Goal: Information Seeking & Learning: Learn about a topic

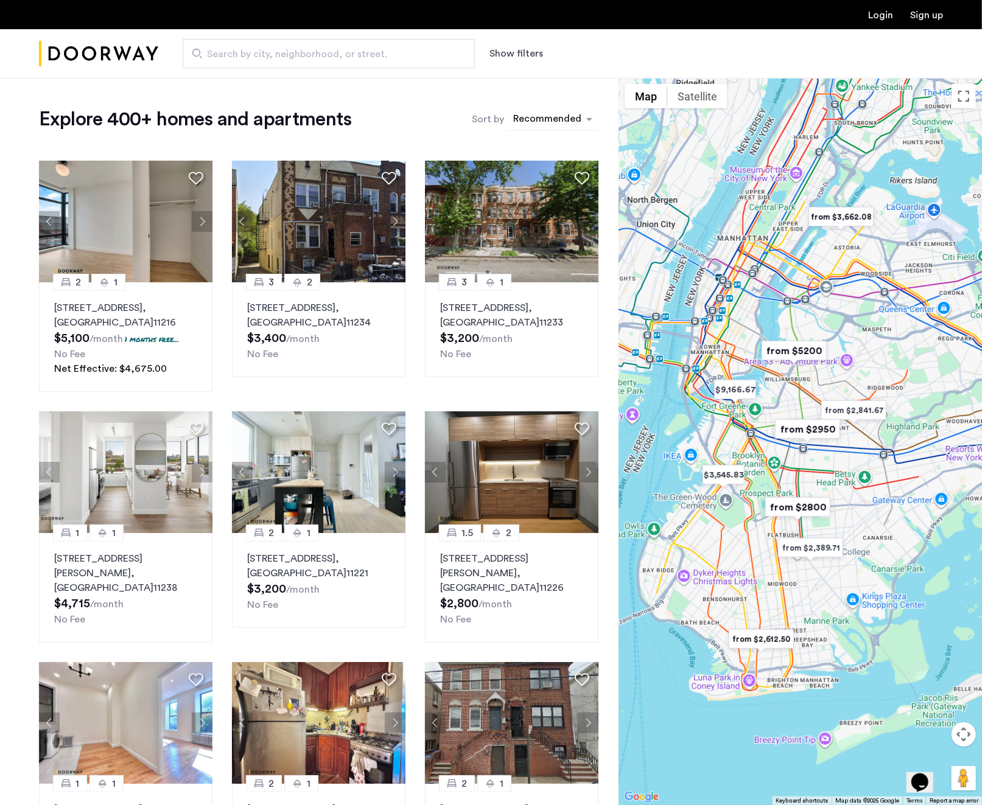
click at [539, 117] on div "sort-apartment" at bounding box center [547, 121] width 72 height 16
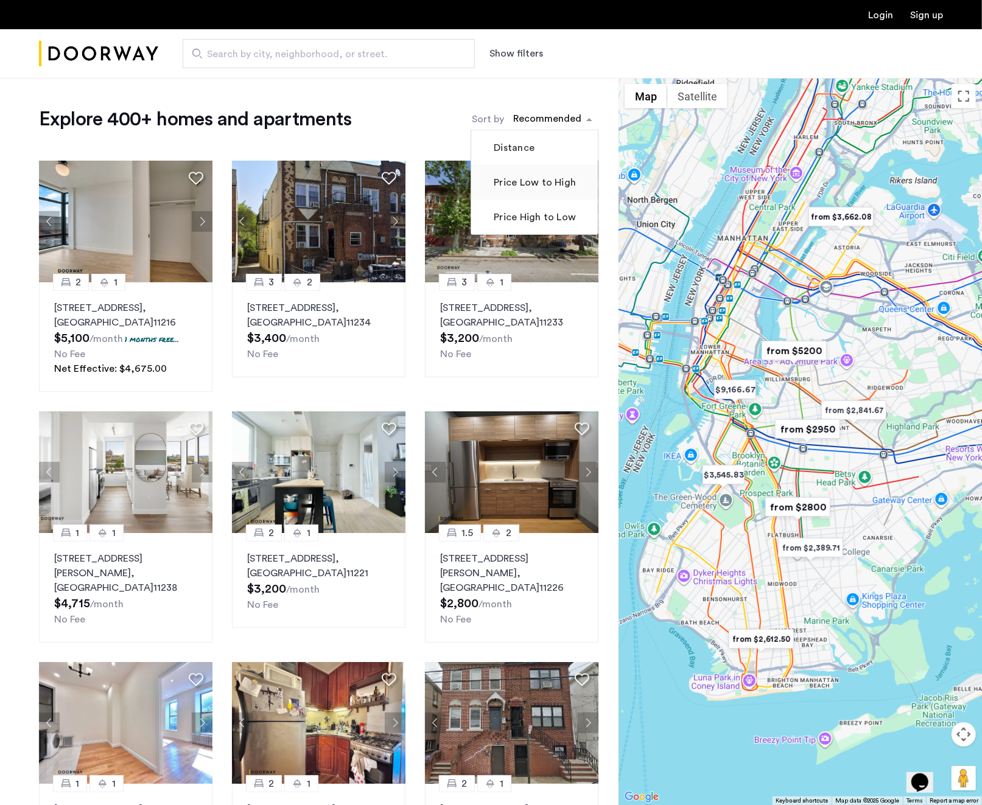
click at [537, 177] on label "Price Low to High" at bounding box center [533, 182] width 85 height 15
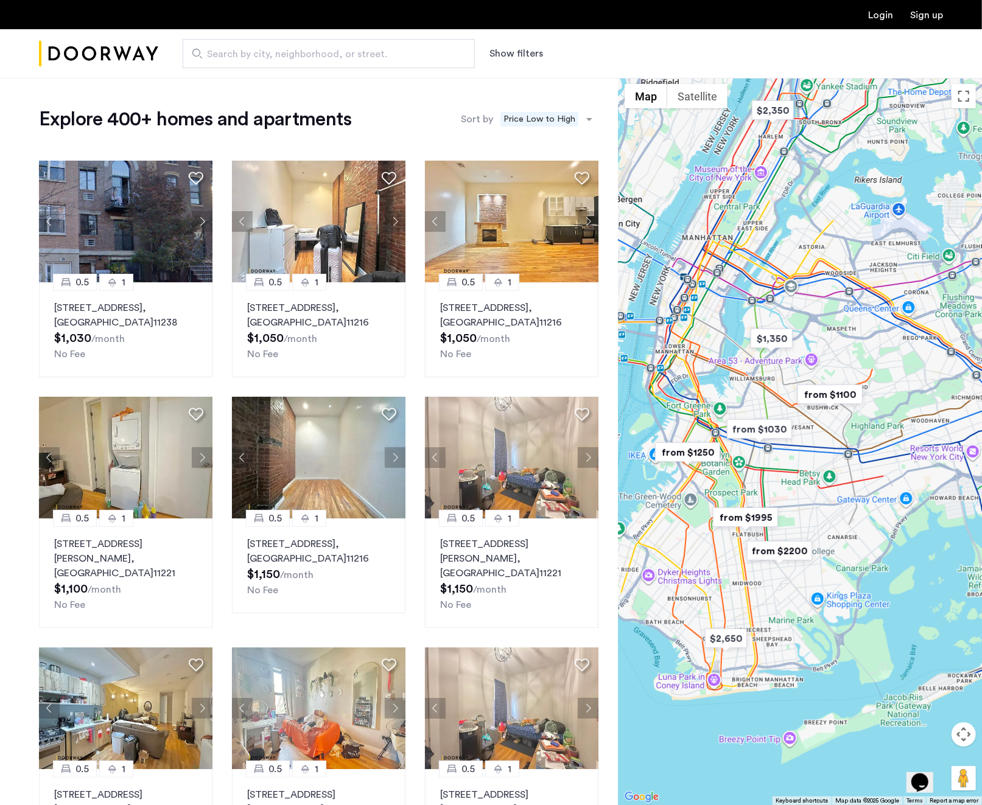
drag, startPoint x: 849, startPoint y: 614, endPoint x: 788, endPoint y: 587, distance: 66.8
click at [788, 565] on img "from $2200" at bounding box center [779, 551] width 75 height 27
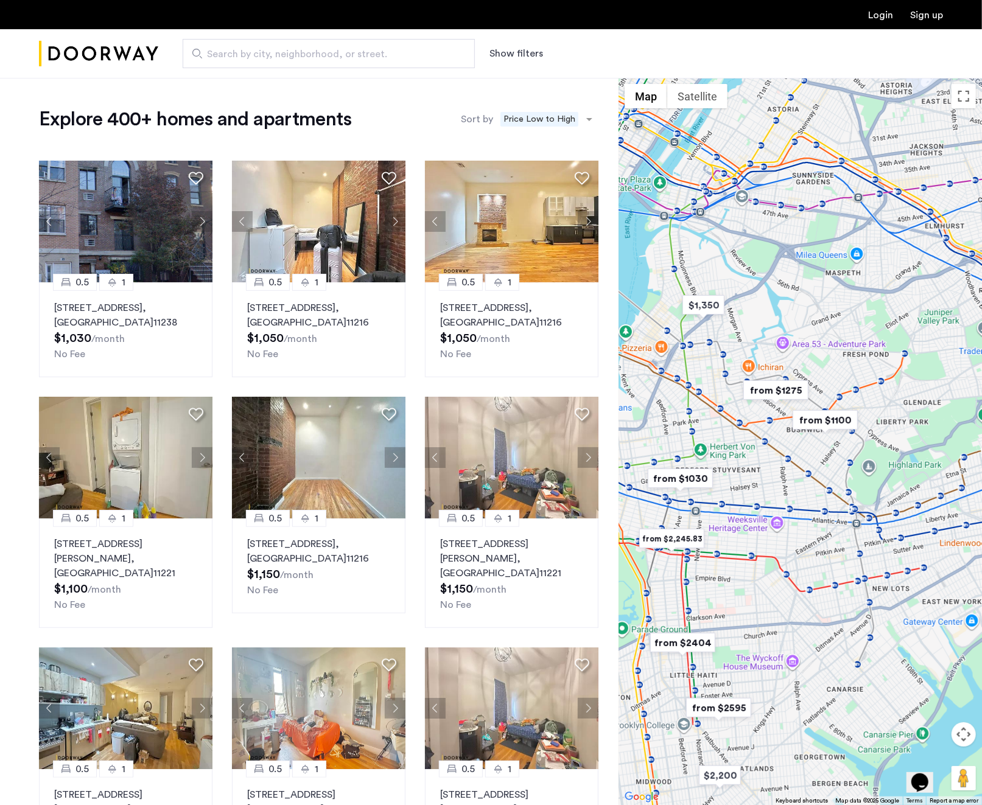
drag, startPoint x: 821, startPoint y: 602, endPoint x: 815, endPoint y: 505, distance: 96.4
click at [815, 505] on div at bounding box center [800, 442] width 363 height 728
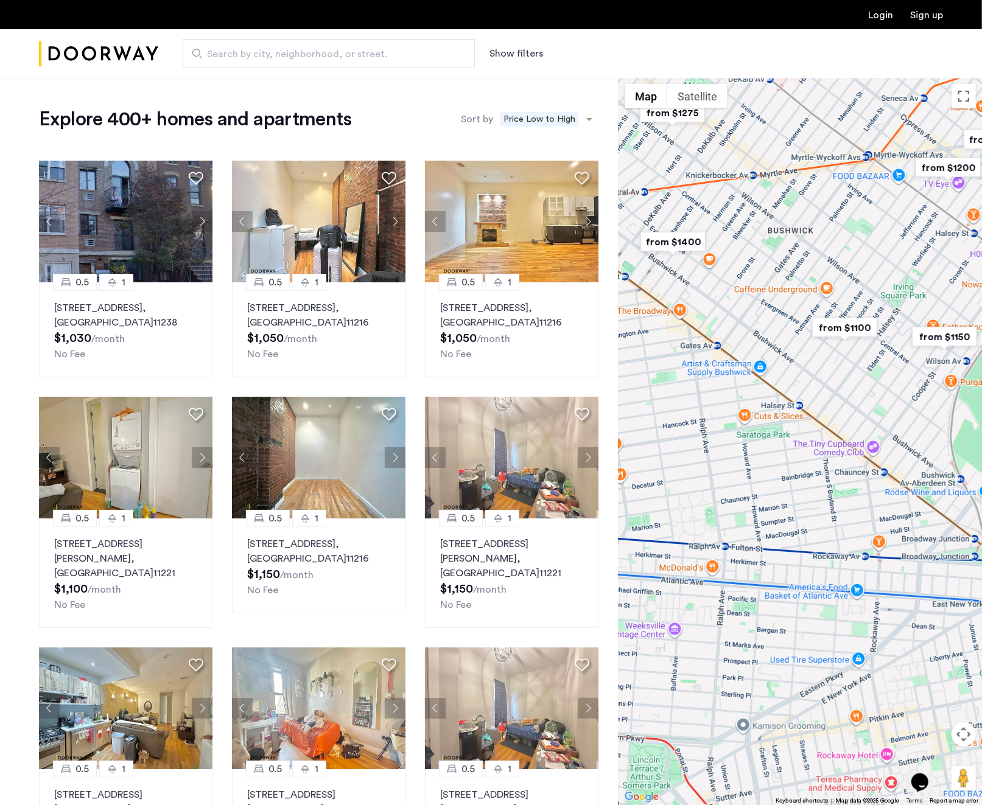
drag, startPoint x: 827, startPoint y: 432, endPoint x: 773, endPoint y: 454, distance: 59.0
click at [773, 454] on div at bounding box center [800, 442] width 363 height 728
click at [326, 451] on img at bounding box center [319, 458] width 174 height 122
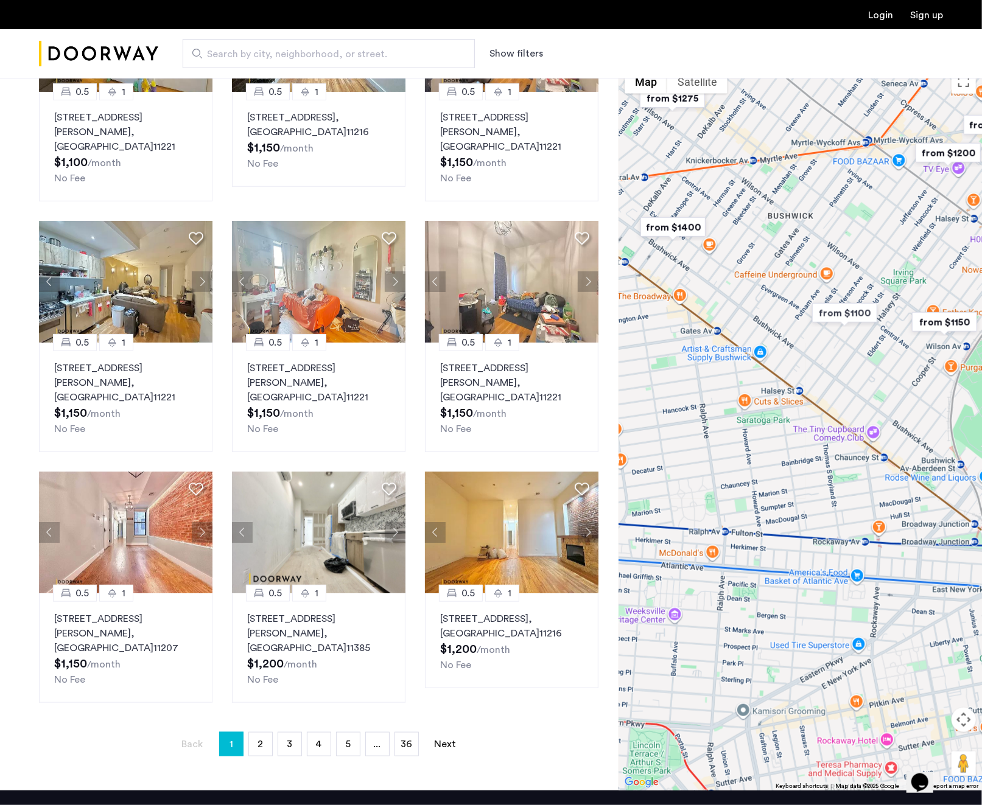
scroll to position [430, 0]
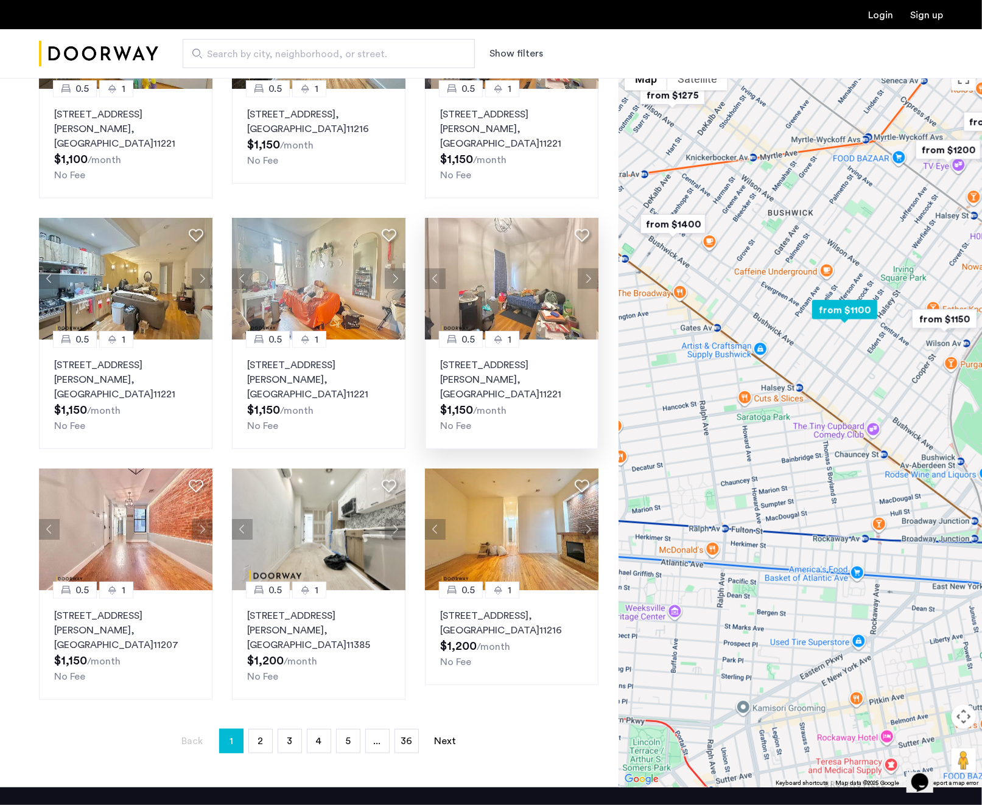
click at [525, 276] on img at bounding box center [512, 279] width 174 height 122
click at [261, 737] on span "2" at bounding box center [260, 742] width 5 height 10
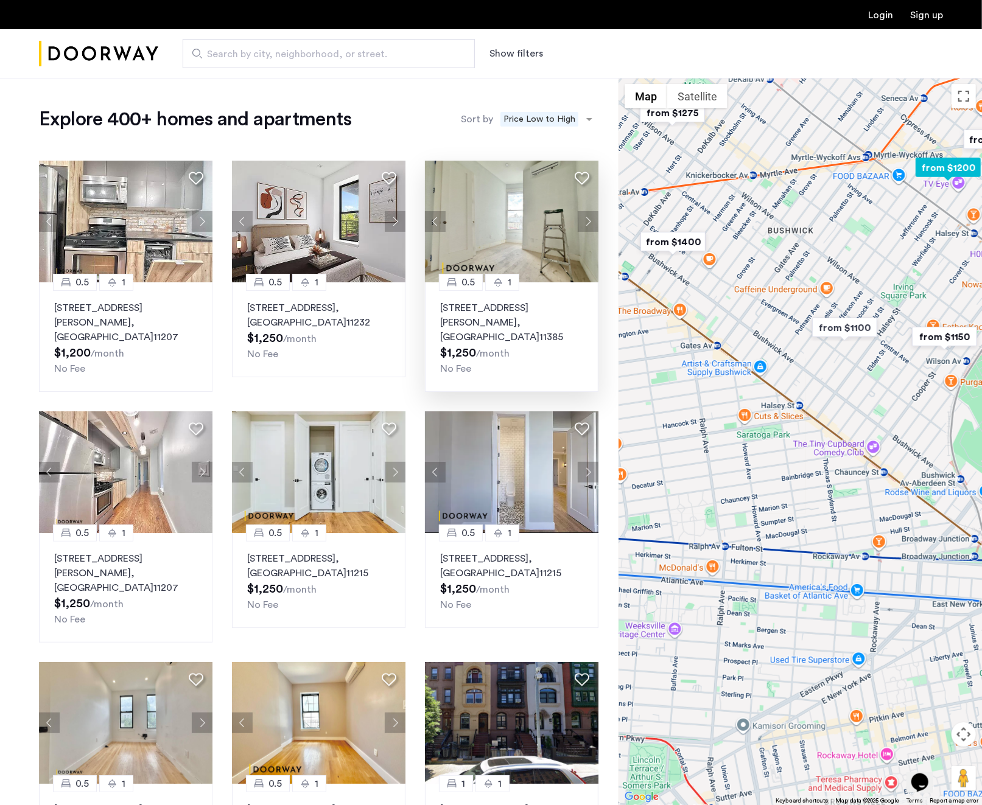
click at [497, 220] on img at bounding box center [512, 222] width 174 height 122
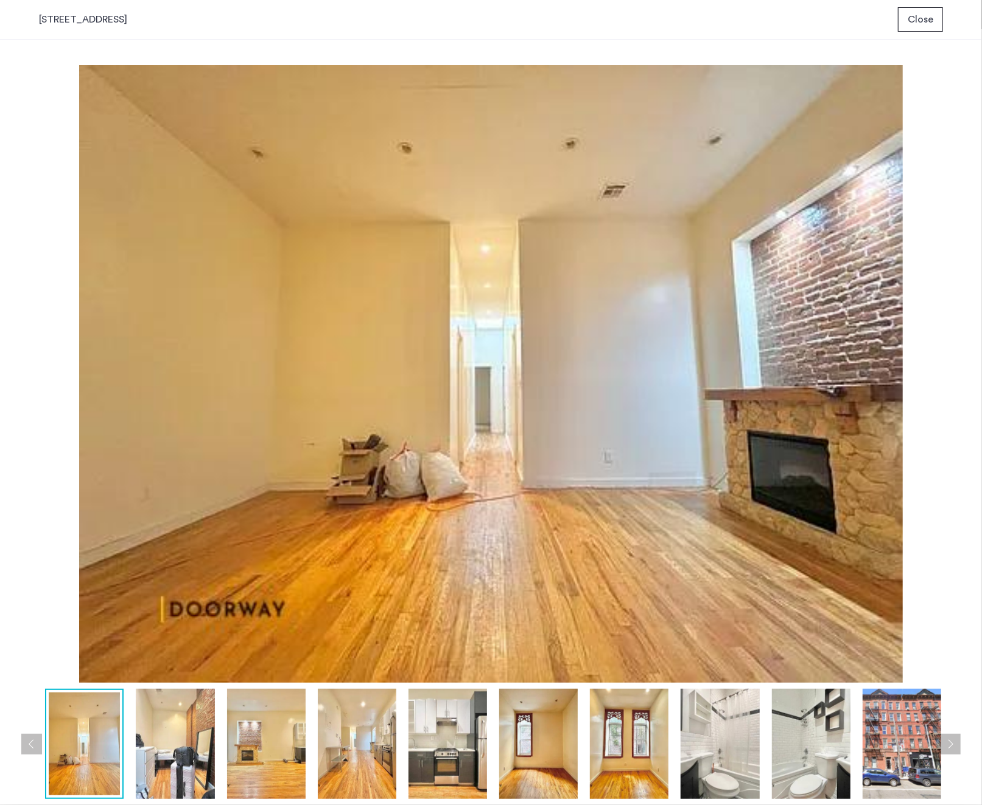
click at [348, 724] on img at bounding box center [357, 744] width 79 height 110
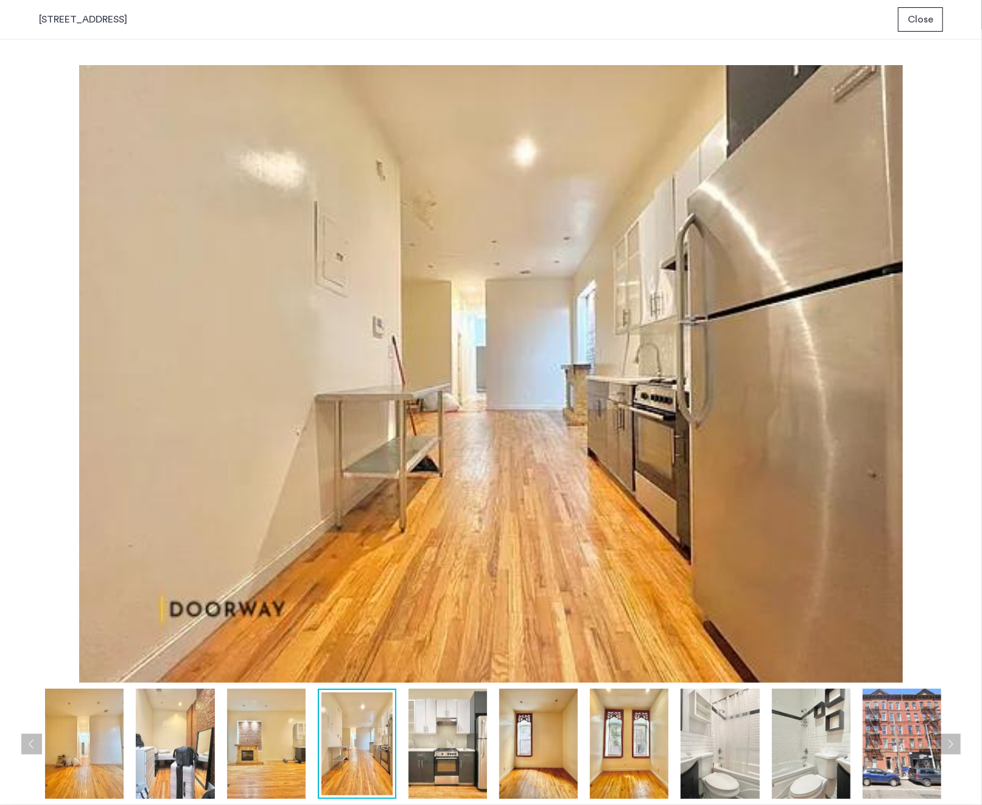
click at [521, 721] on img at bounding box center [538, 744] width 79 height 110
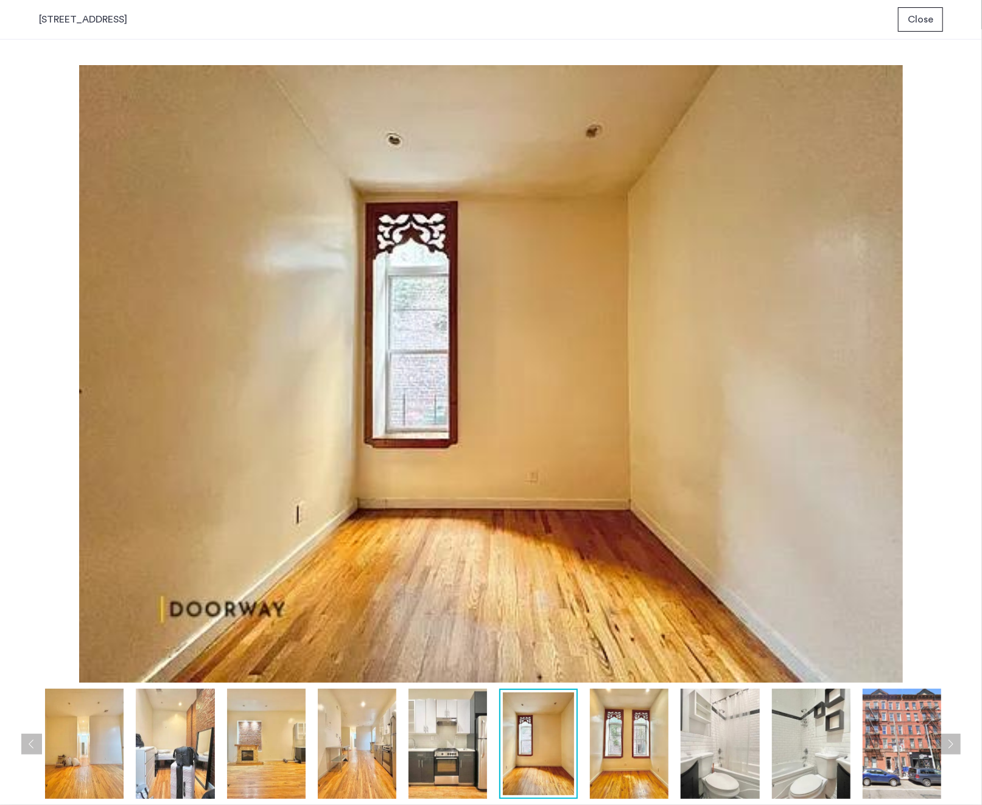
click at [769, 267] on img at bounding box center [491, 374] width 904 height 618
click at [921, 22] on span "Close" at bounding box center [921, 19] width 26 height 15
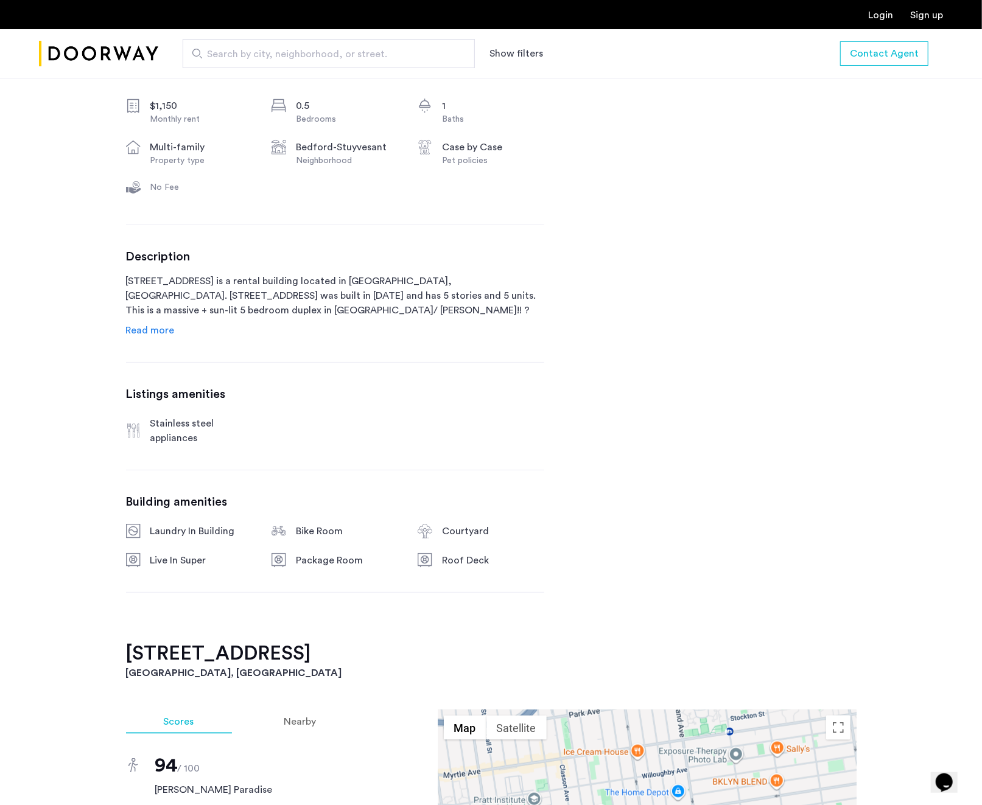
scroll to position [495, 0]
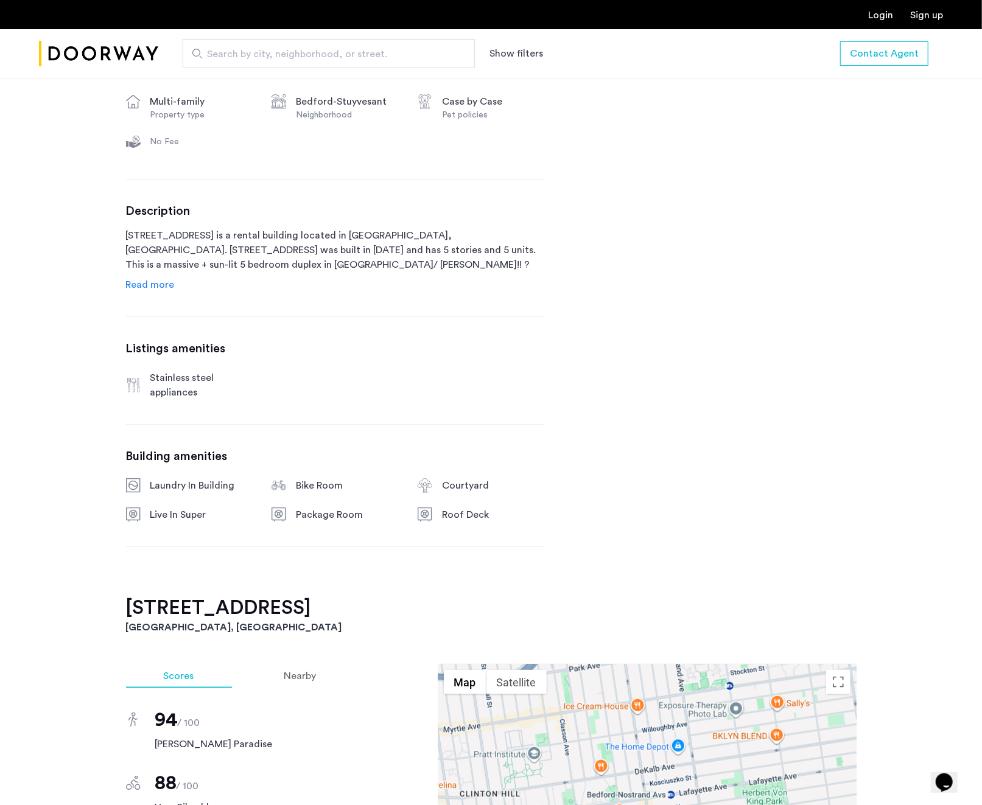
click at [147, 287] on span "Read more" at bounding box center [150, 285] width 49 height 10
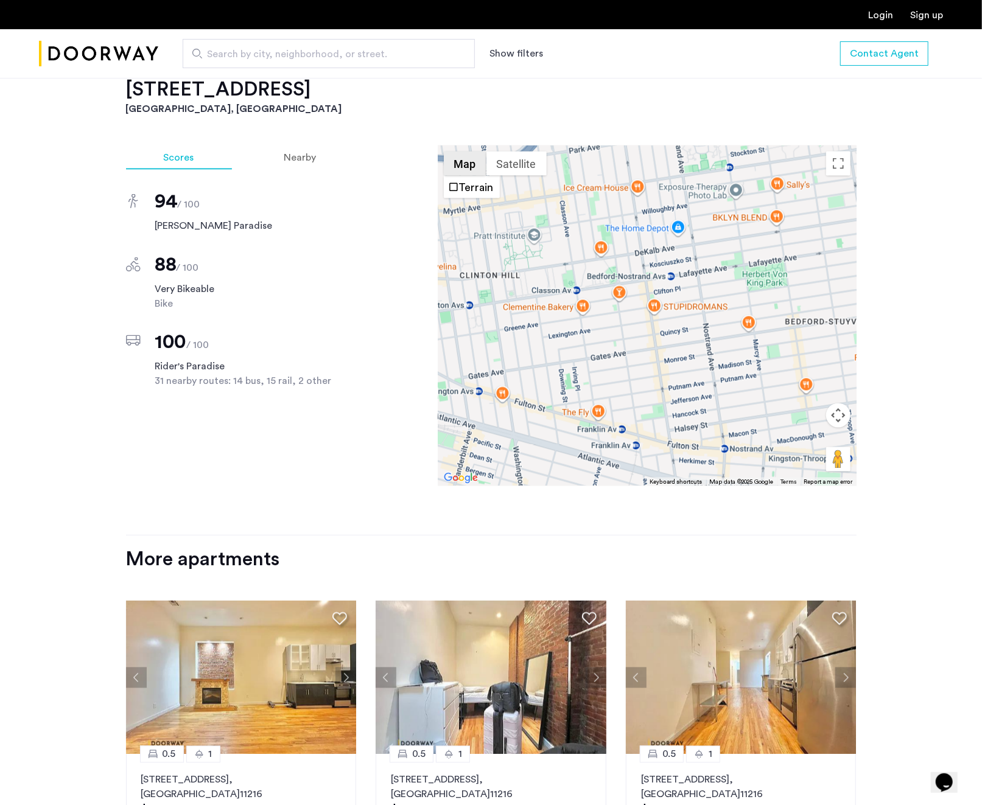
scroll to position [1415, 0]
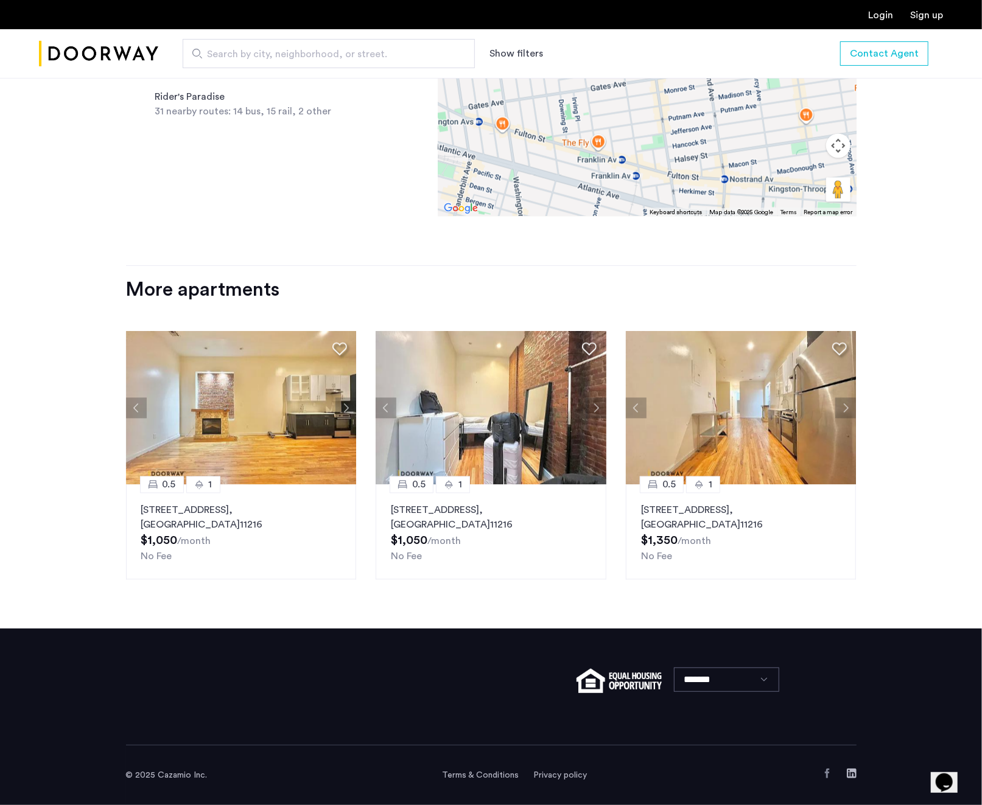
click at [848, 405] on button "Next apartment" at bounding box center [845, 408] width 21 height 21
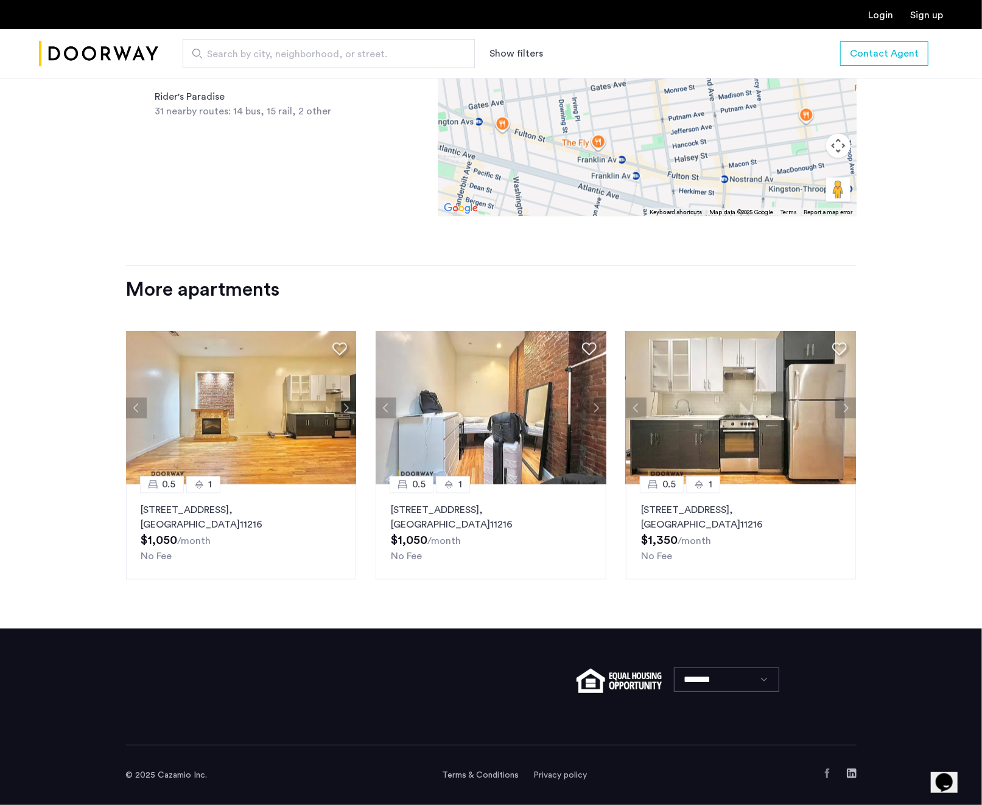
click at [848, 405] on button "Next apartment" at bounding box center [845, 408] width 21 height 21
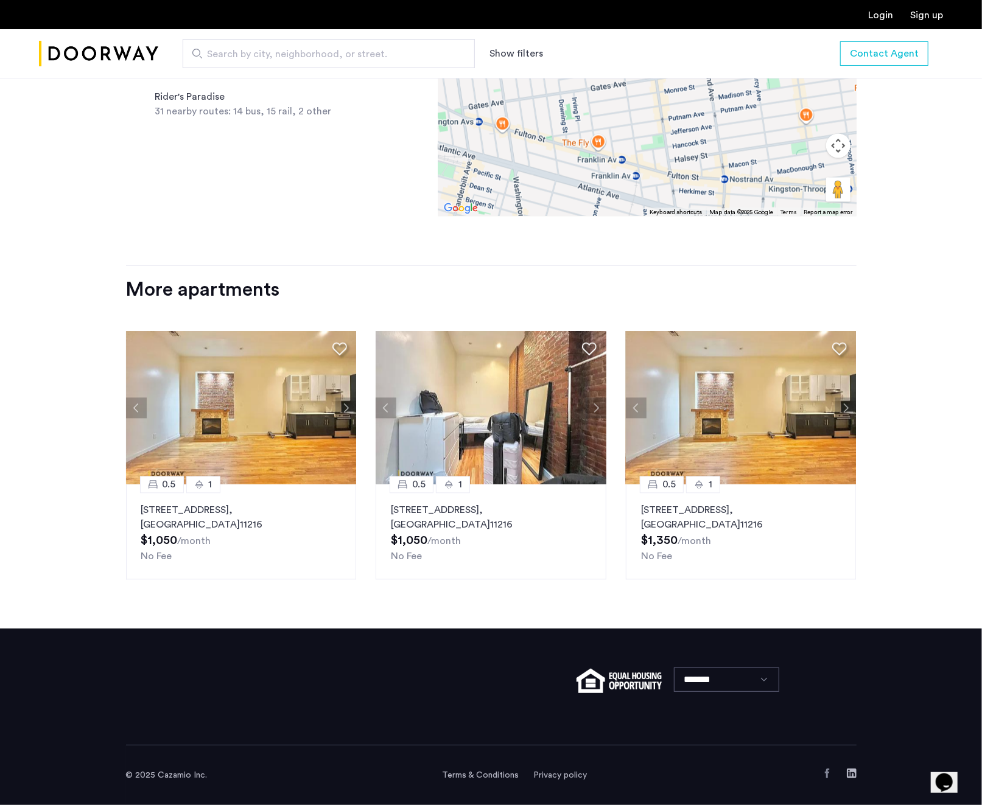
click at [848, 405] on button "Next apartment" at bounding box center [845, 408] width 21 height 21
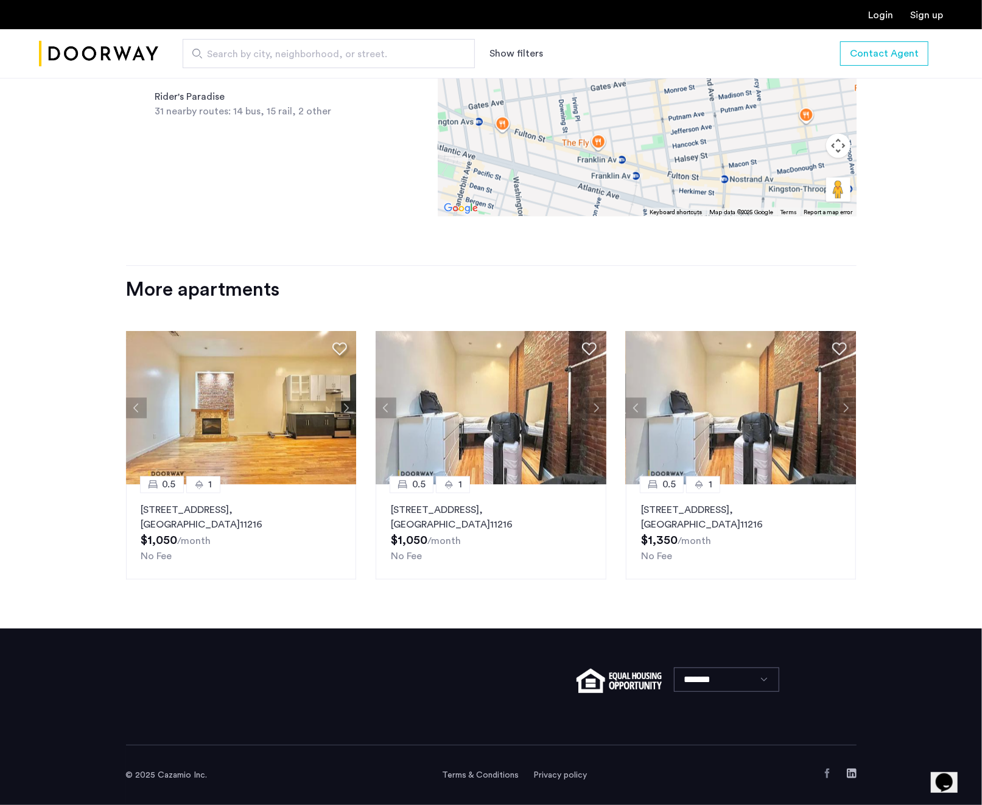
click at [728, 417] on img at bounding box center [741, 408] width 231 height 153
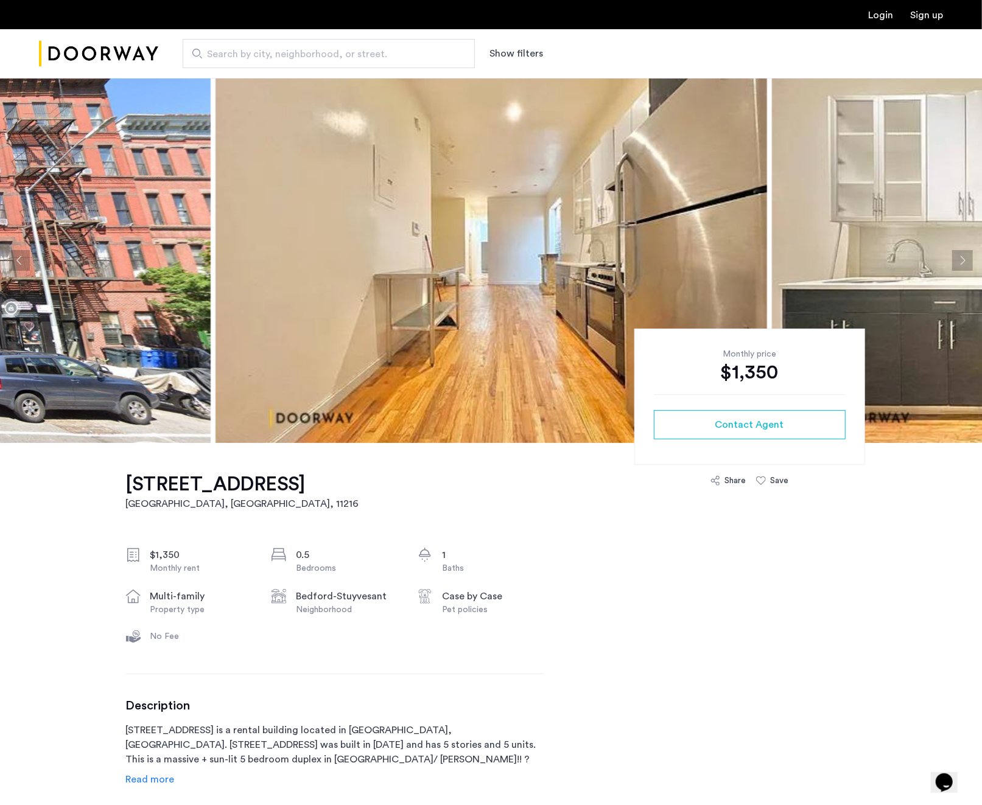
click at [491, 283] on img at bounding box center [492, 260] width 552 height 365
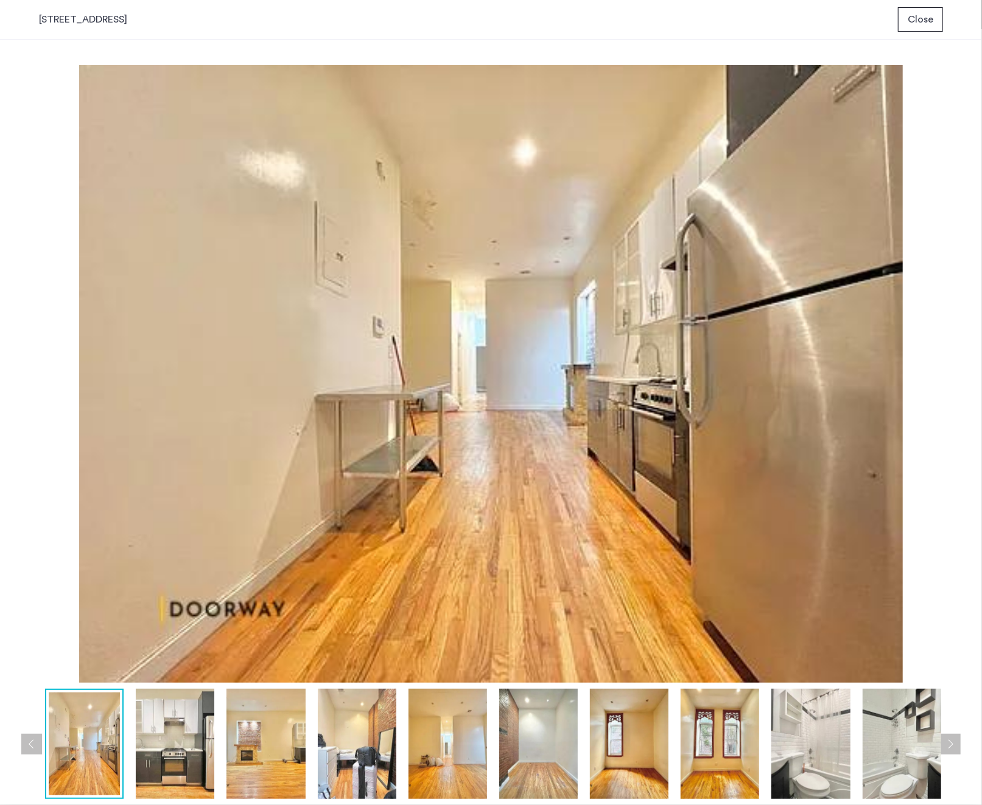
click at [315, 751] on div at bounding box center [540, 744] width 1002 height 110
click at [555, 757] on img at bounding box center [538, 744] width 79 height 110
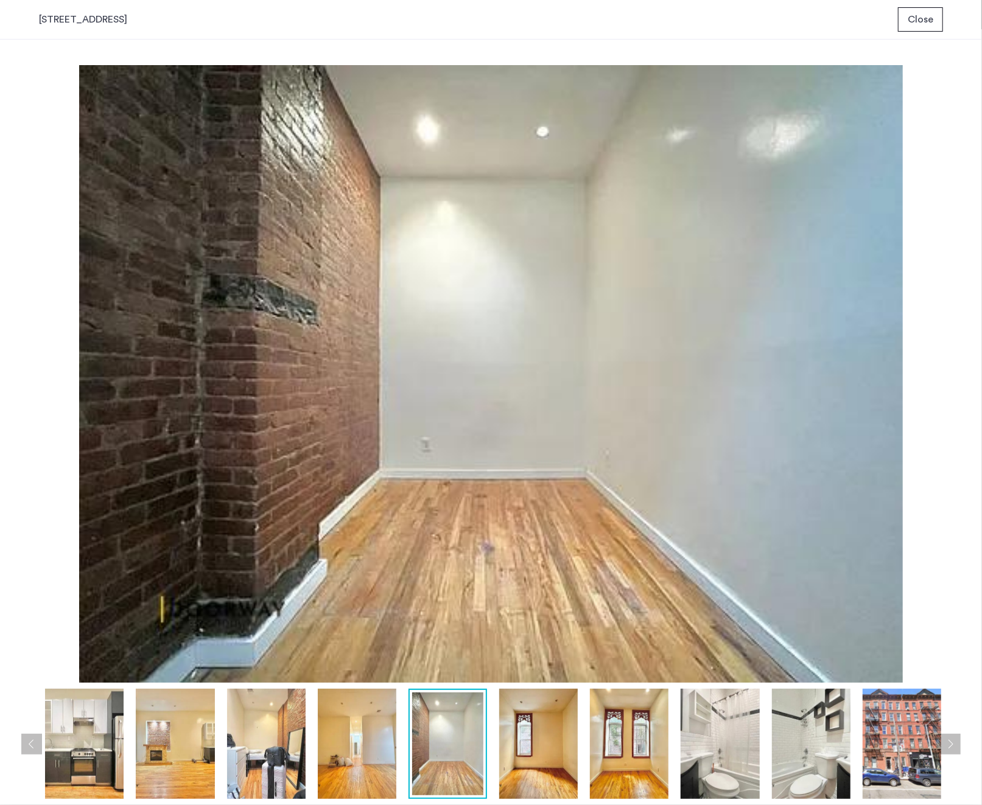
click at [629, 748] on img at bounding box center [629, 744] width 79 height 110
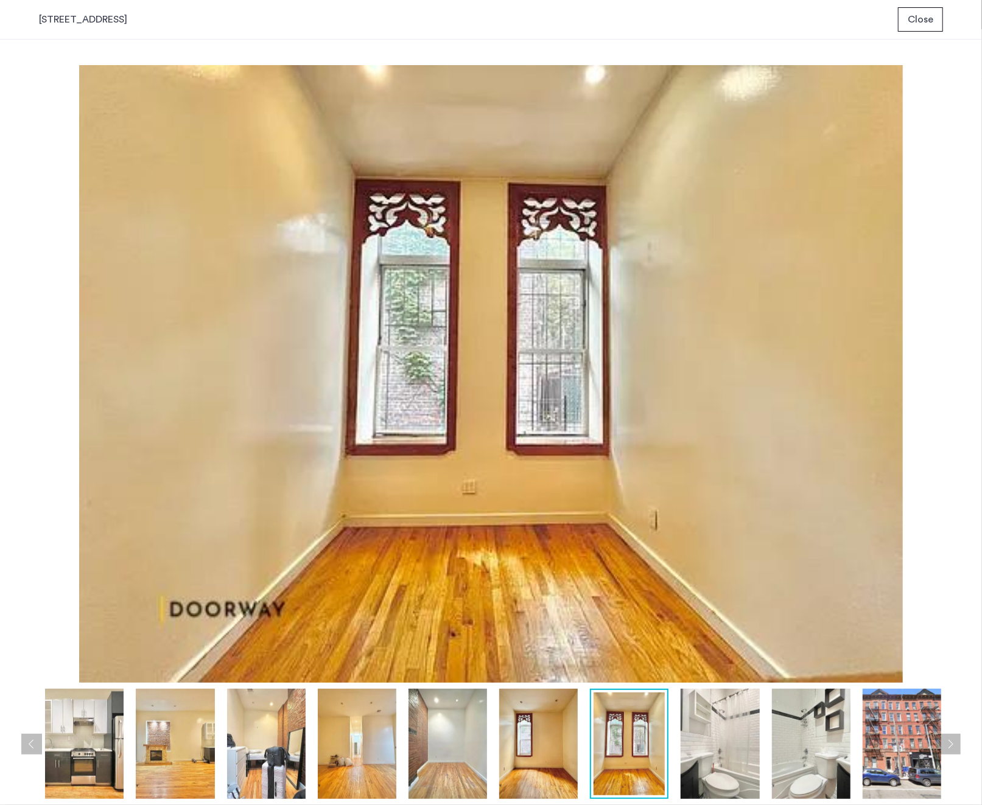
click at [717, 746] on img at bounding box center [720, 744] width 79 height 110
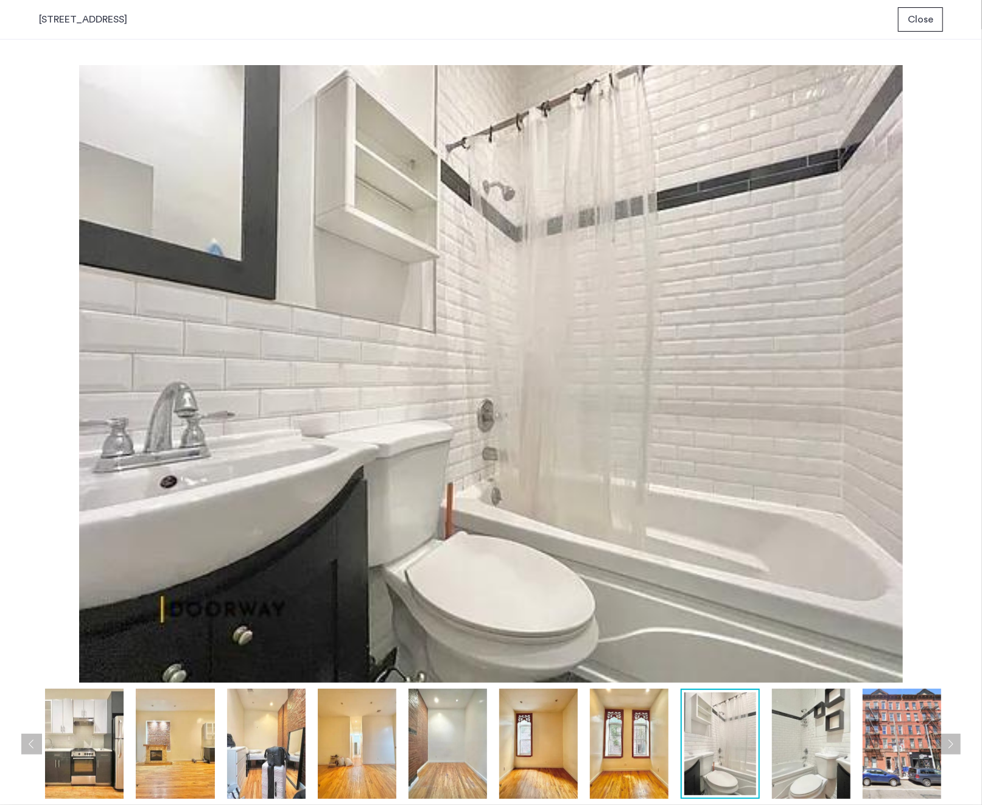
click at [769, 742] on div at bounding box center [449, 744] width 1002 height 110
click at [809, 742] on img at bounding box center [811, 744] width 79 height 110
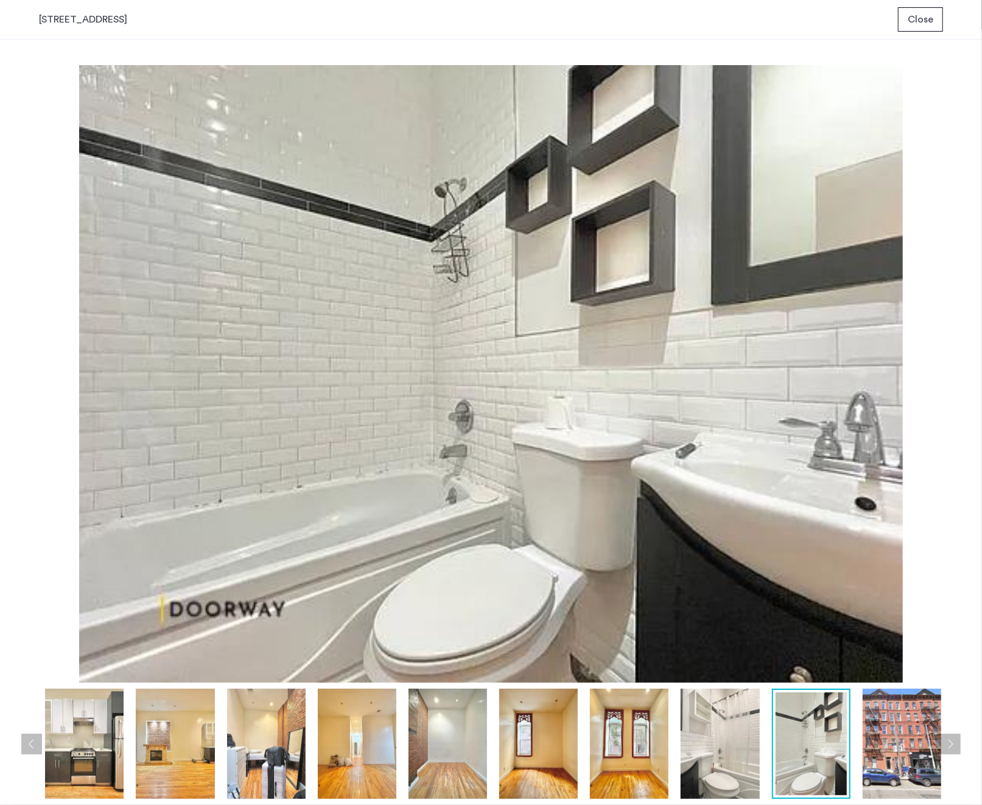
click at [865, 736] on img at bounding box center [902, 744] width 79 height 110
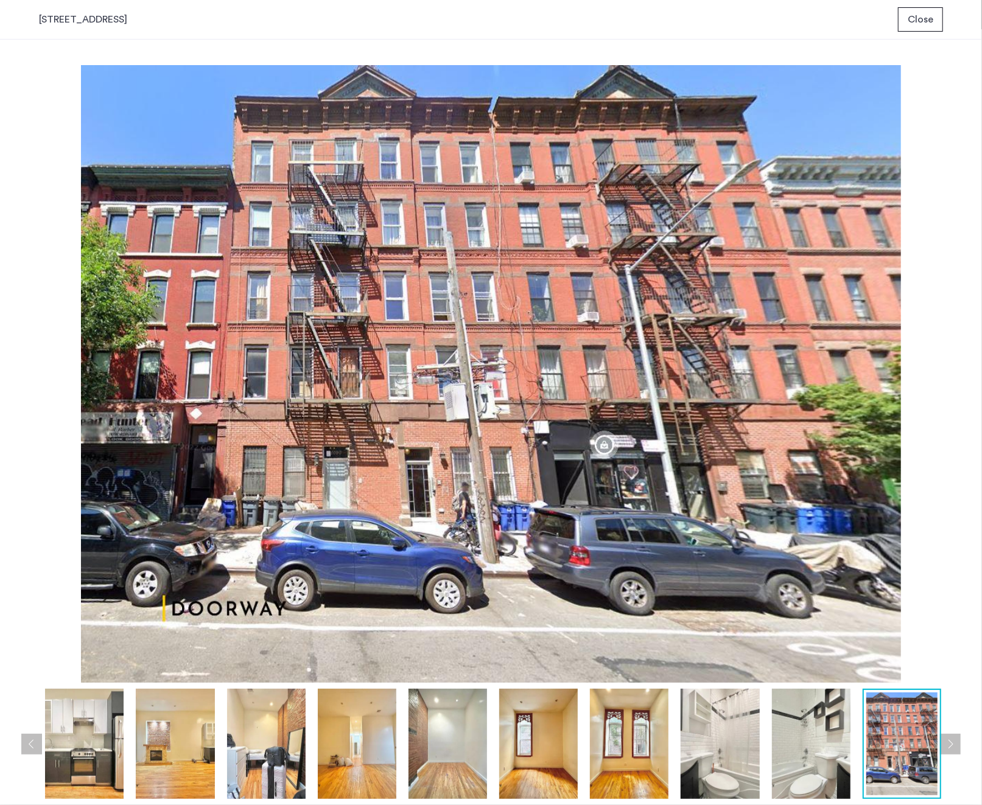
click at [952, 743] on button "Next apartment" at bounding box center [950, 744] width 21 height 21
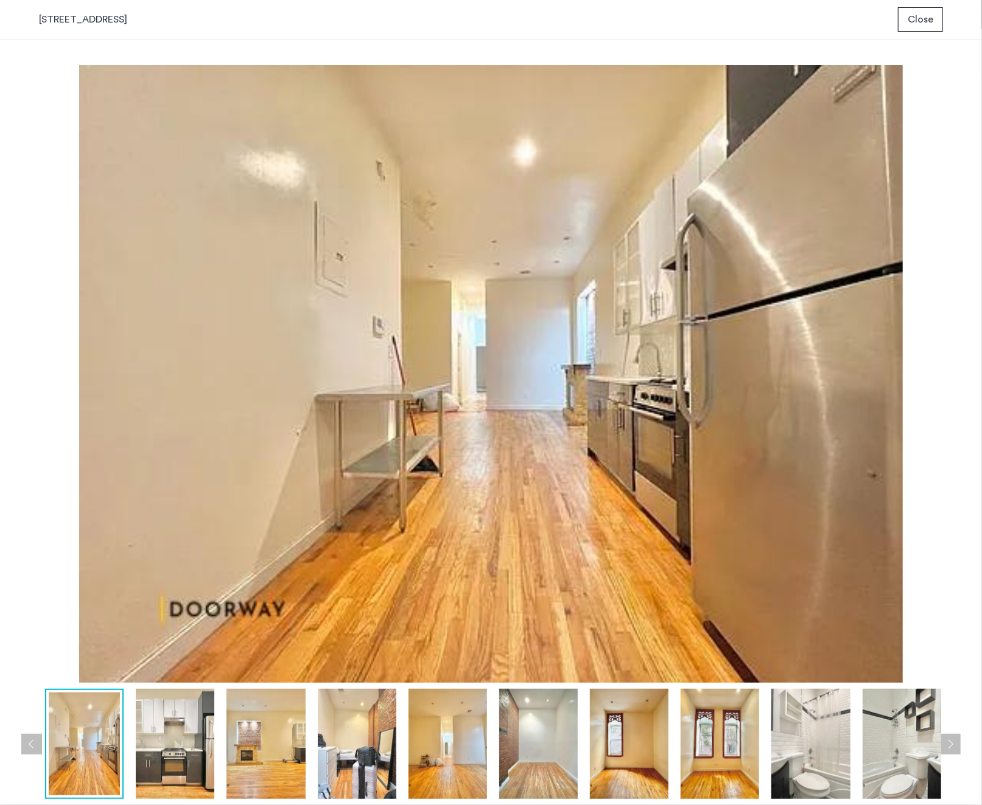
click at [952, 743] on button "Next apartment" at bounding box center [950, 744] width 21 height 21
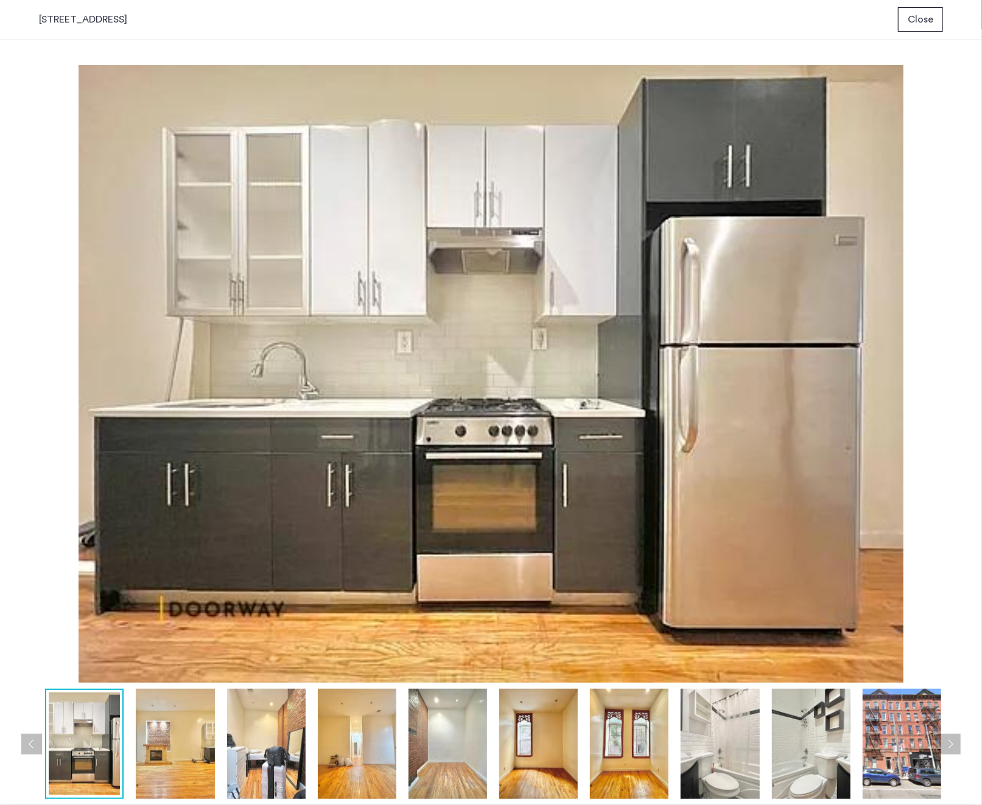
click at [952, 743] on button "Next apartment" at bounding box center [950, 744] width 21 height 21
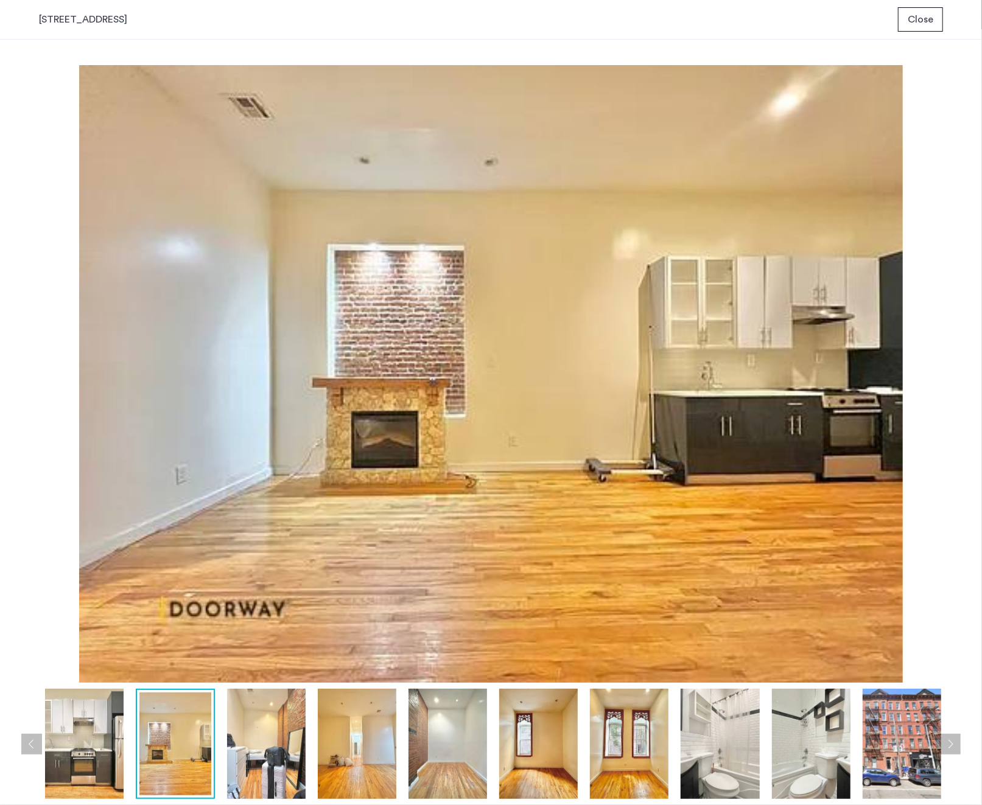
click at [952, 743] on button "Next apartment" at bounding box center [950, 744] width 21 height 21
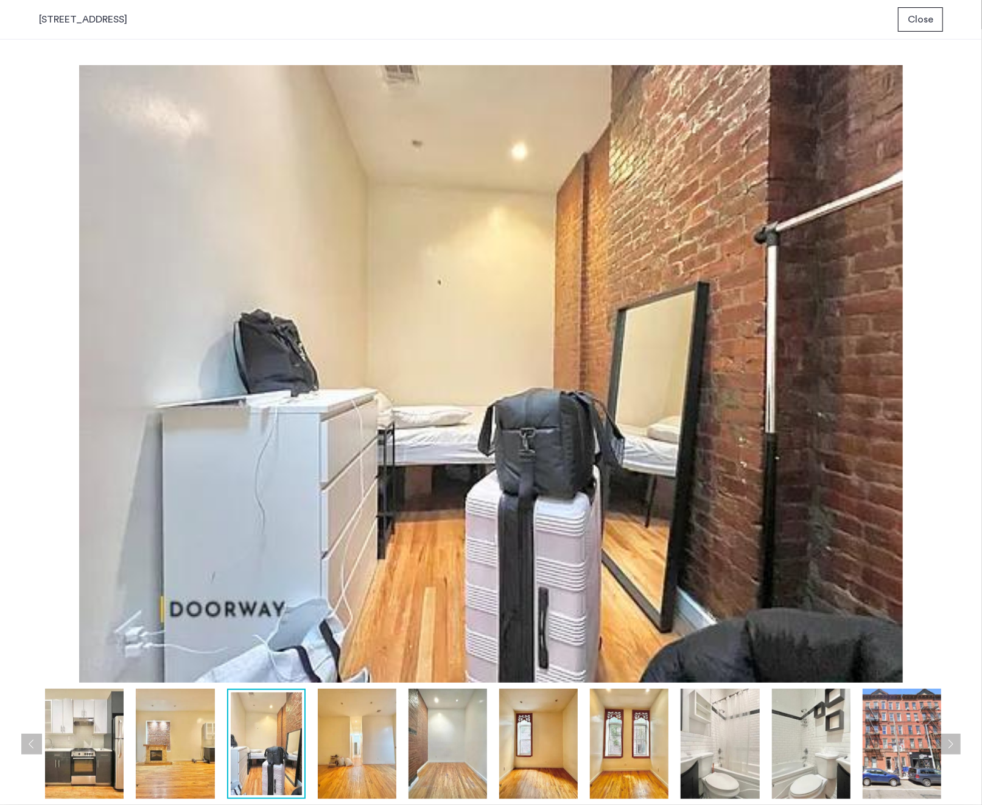
click at [952, 743] on button "Next apartment" at bounding box center [950, 744] width 21 height 21
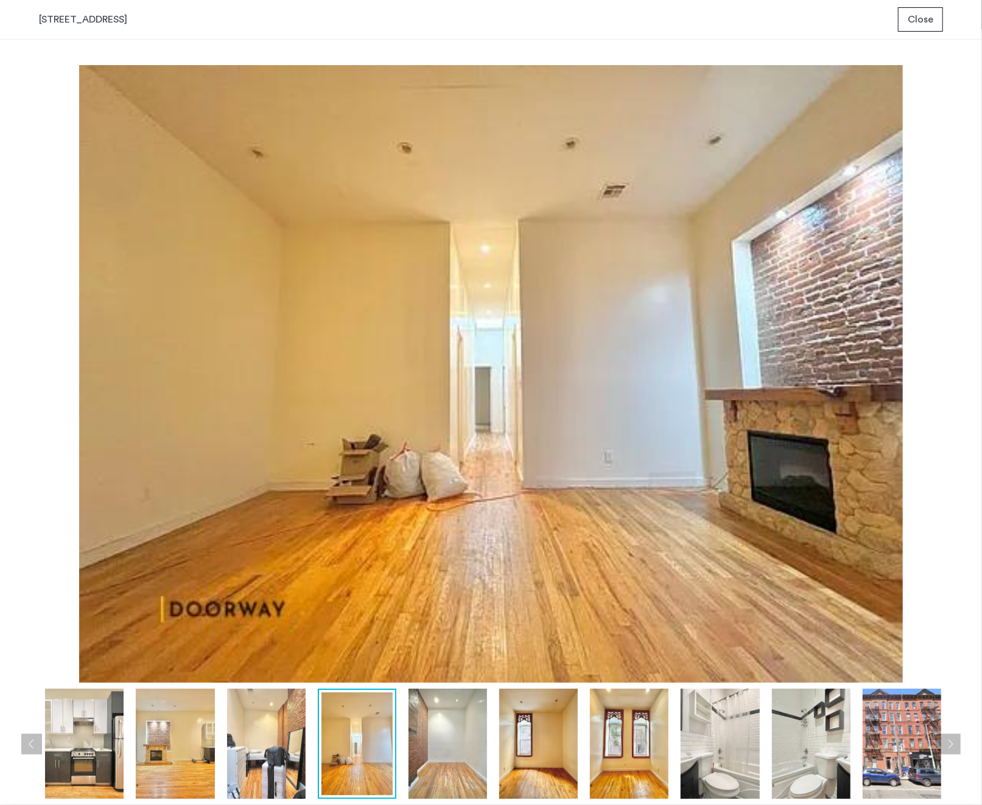
click at [952, 743] on button "Next apartment" at bounding box center [950, 744] width 21 height 21
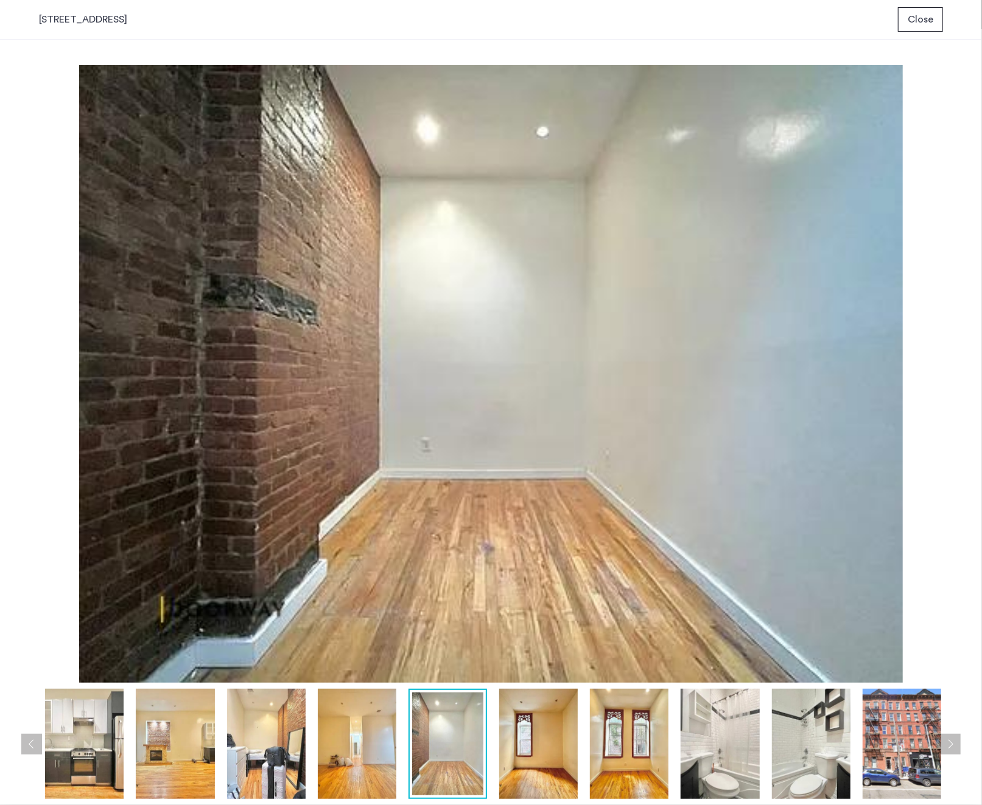
click at [952, 743] on button "Next apartment" at bounding box center [950, 744] width 21 height 21
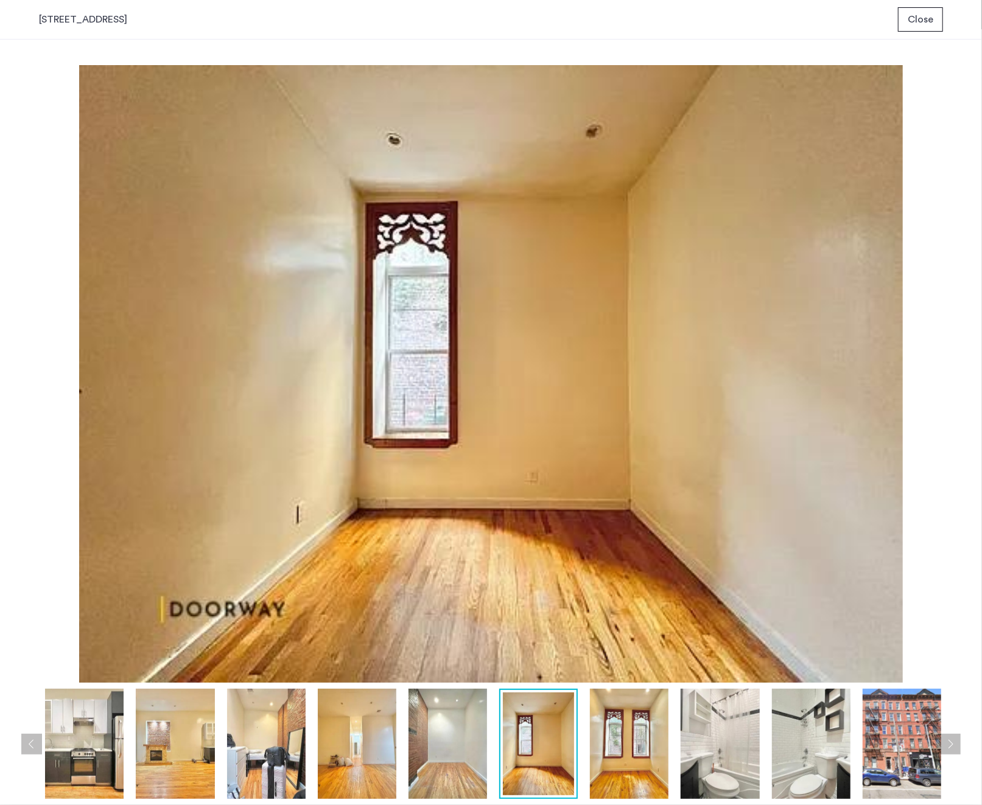
click at [952, 743] on button "Next apartment" at bounding box center [950, 744] width 21 height 21
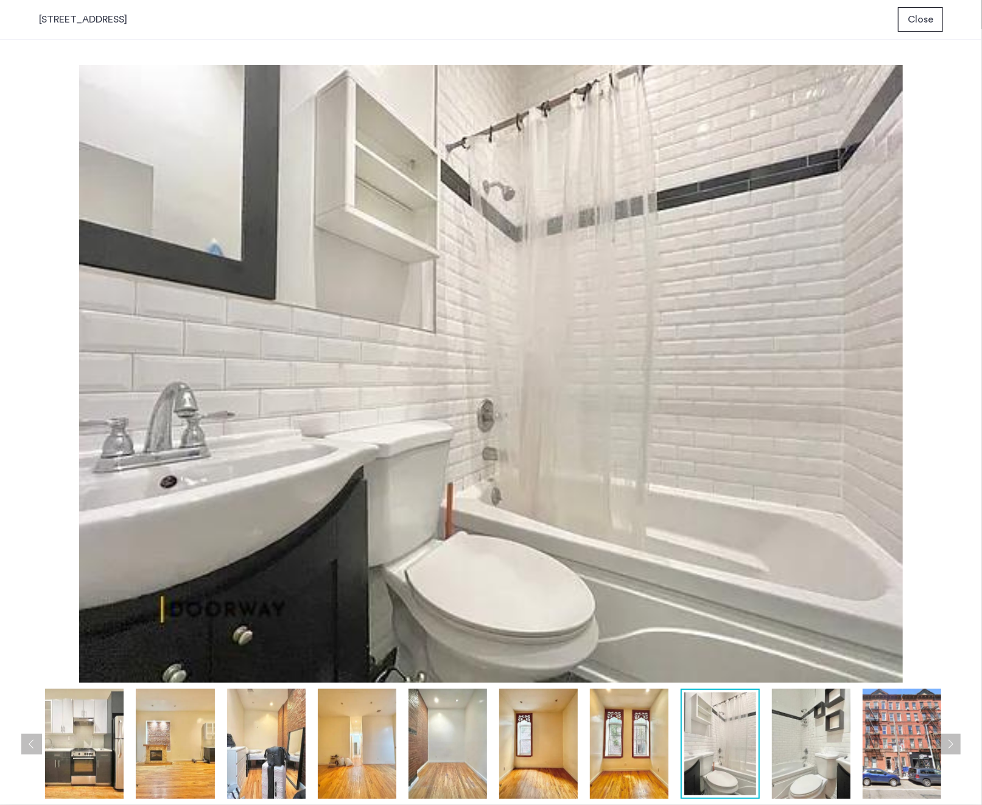
click at [952, 743] on button "Next apartment" at bounding box center [950, 744] width 21 height 21
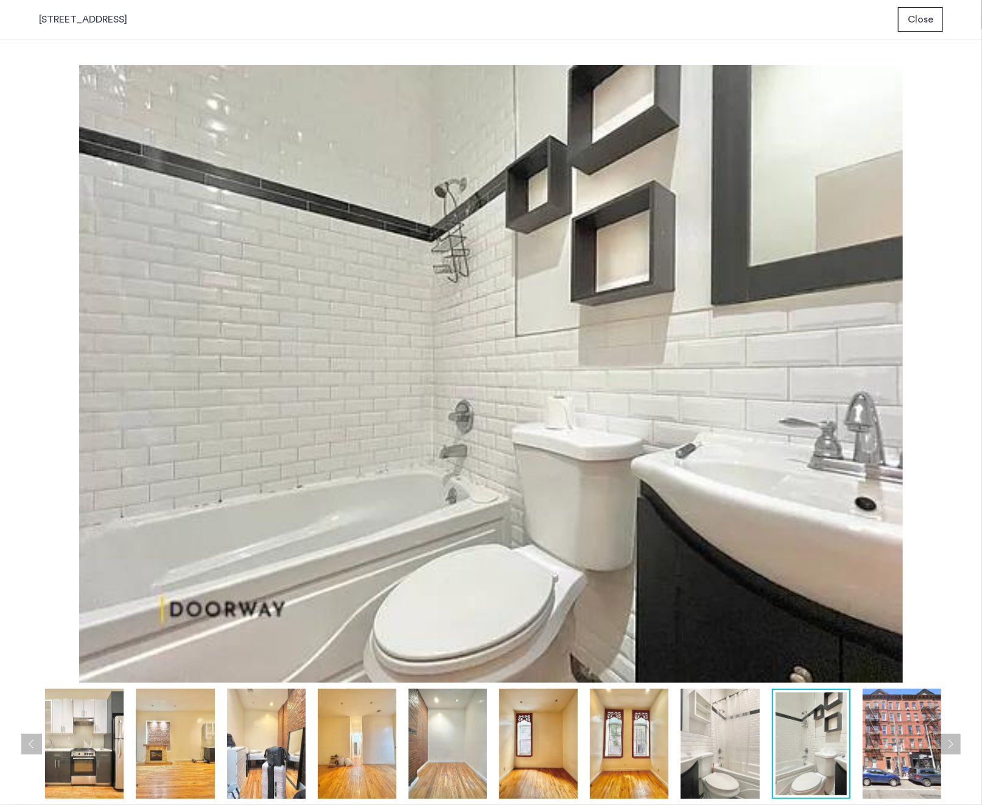
click at [34, 740] on button "Previous apartment" at bounding box center [31, 744] width 21 height 21
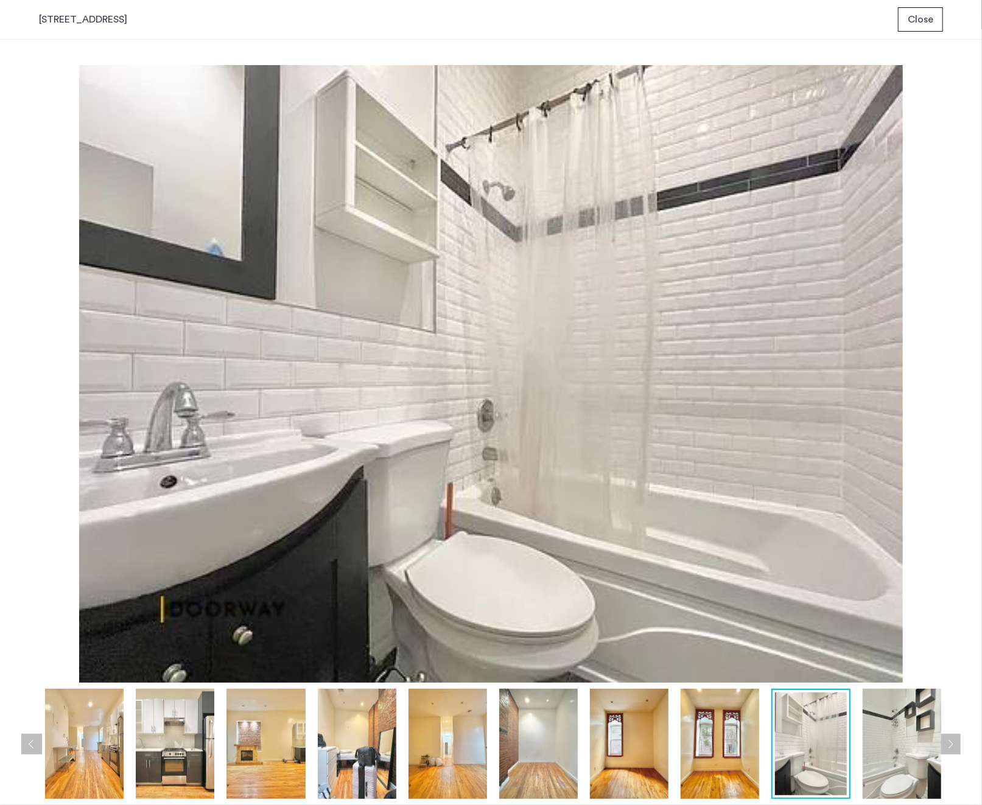
click at [919, 19] on span "Close" at bounding box center [921, 19] width 26 height 15
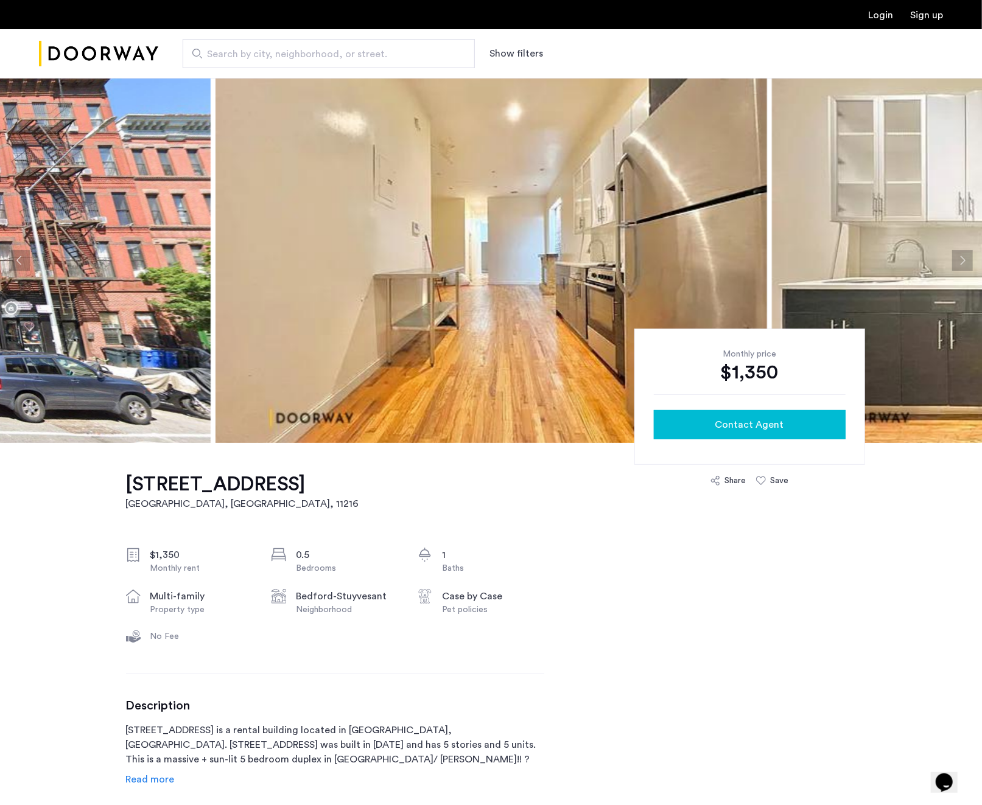
click at [759, 424] on span "Contact Agent" at bounding box center [749, 425] width 69 height 15
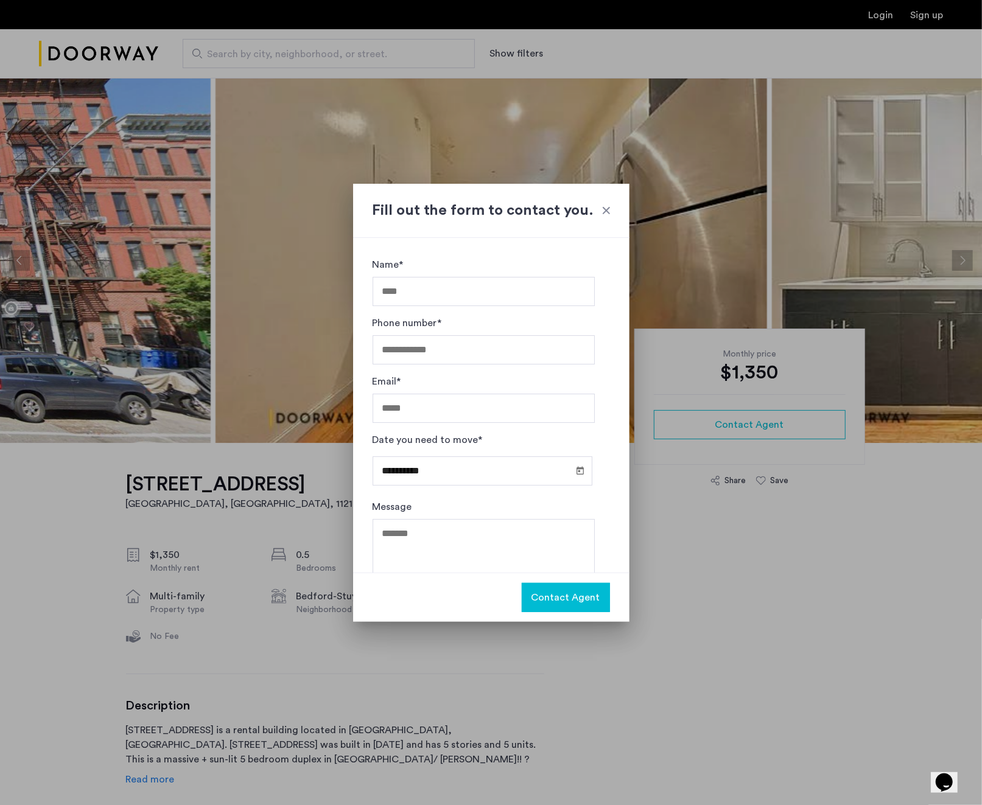
click at [788, 643] on div at bounding box center [491, 402] width 982 height 805
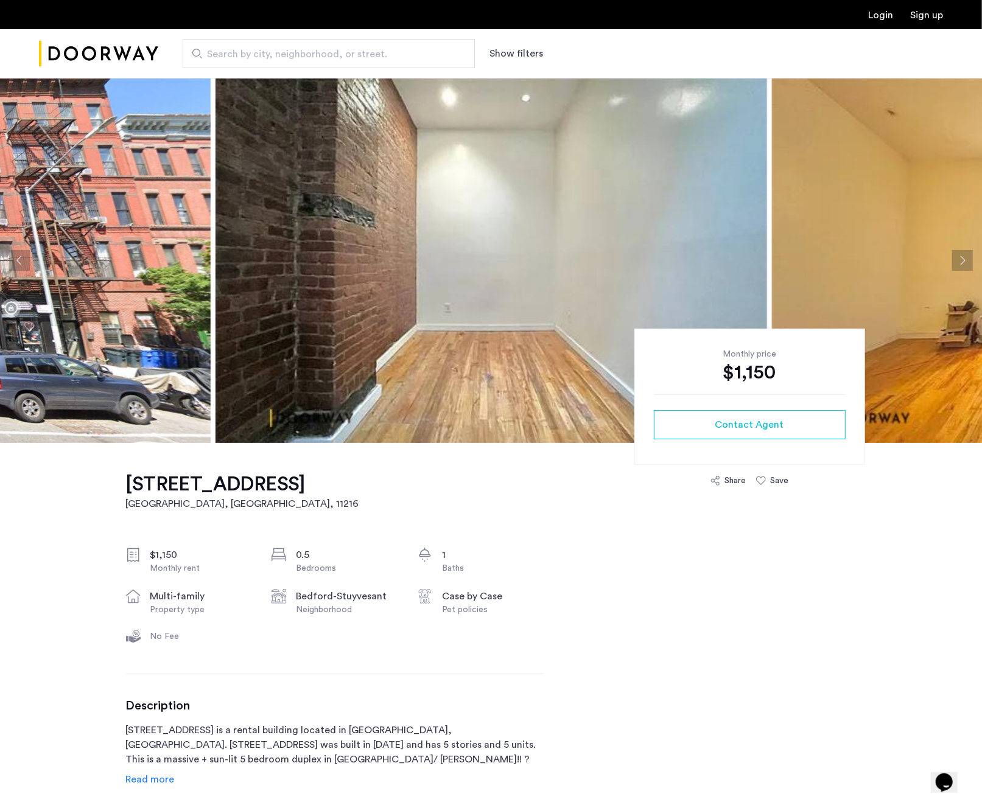
click at [880, 19] on link "Login" at bounding box center [880, 15] width 25 height 10
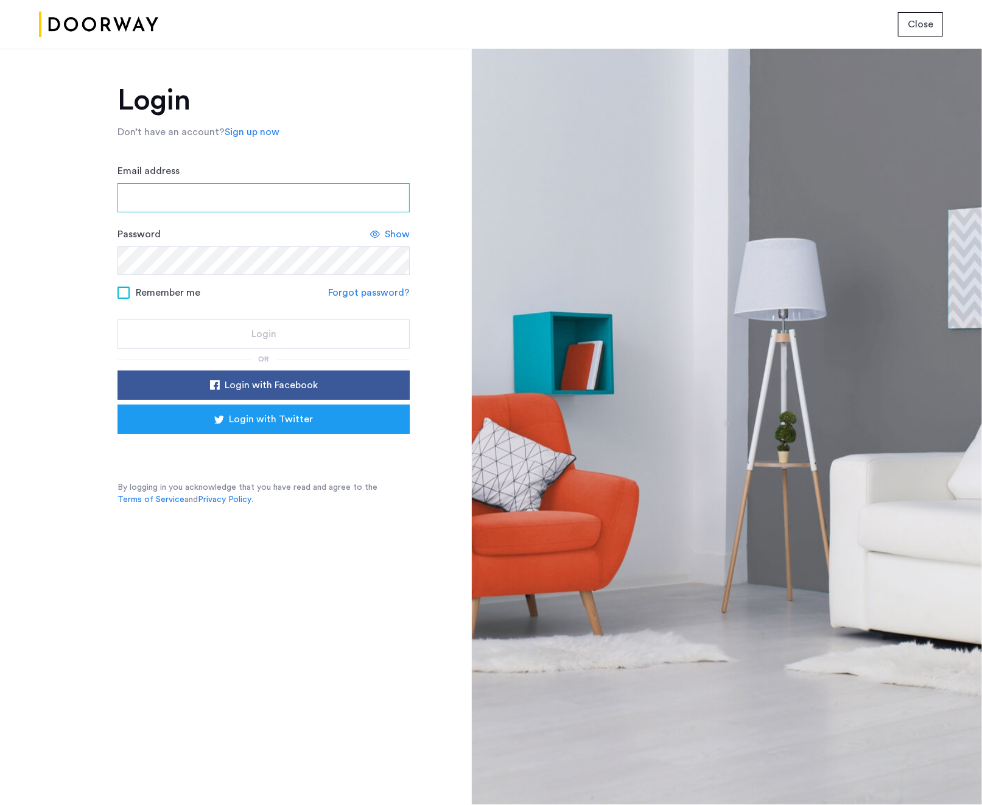
click at [261, 199] on input "Email address" at bounding box center [264, 197] width 292 height 29
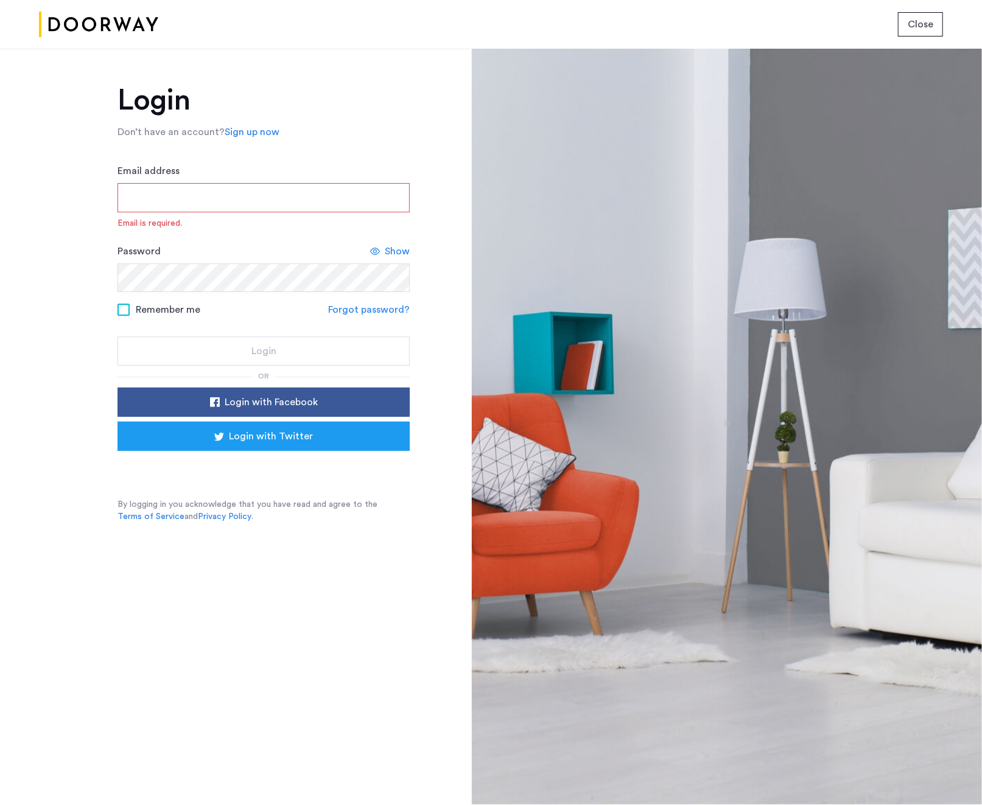
type input "**********"
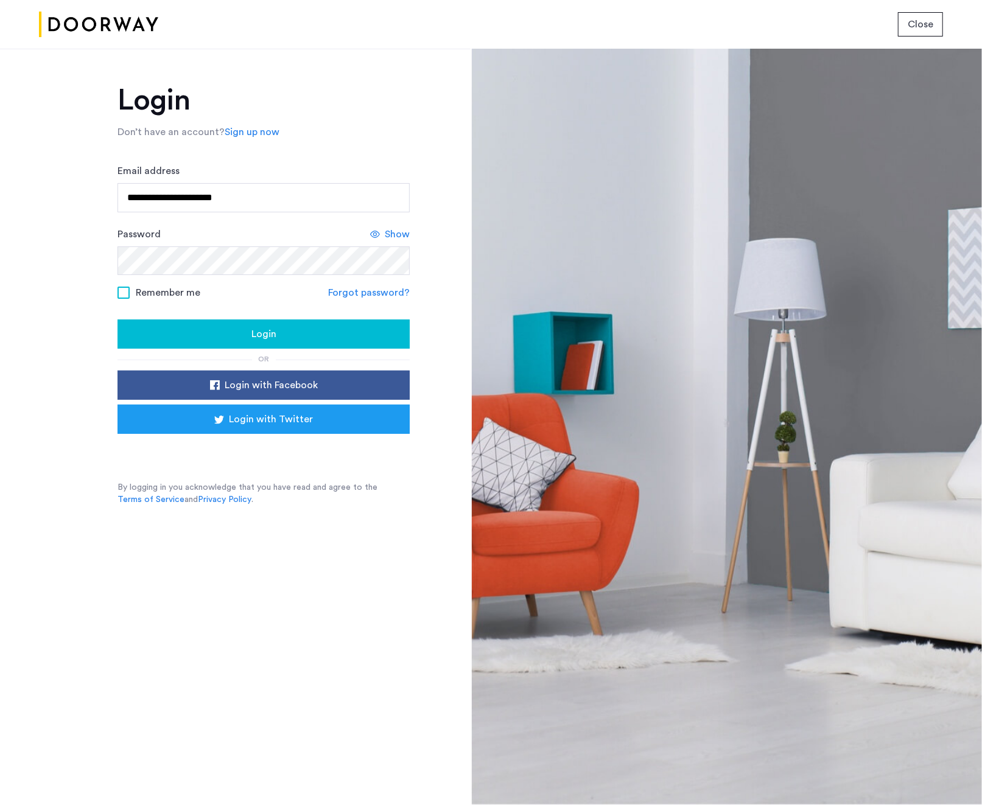
click at [244, 329] on div "Login" at bounding box center [263, 334] width 273 height 15
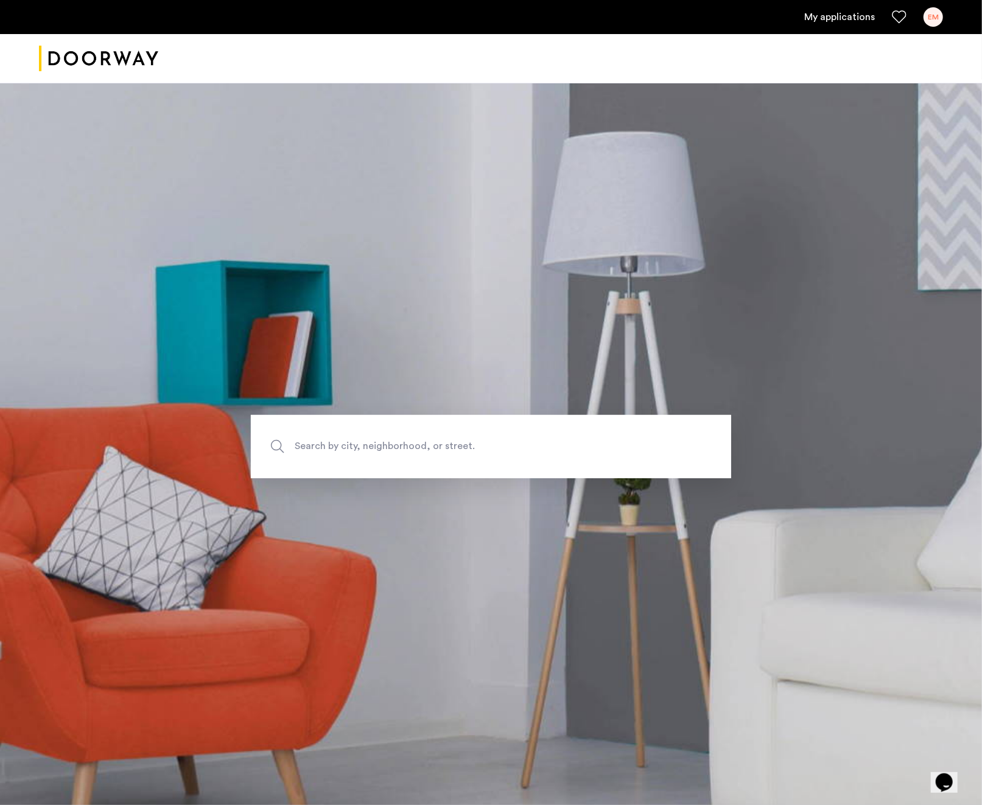
click at [840, 16] on link "My applications" at bounding box center [839, 17] width 71 height 15
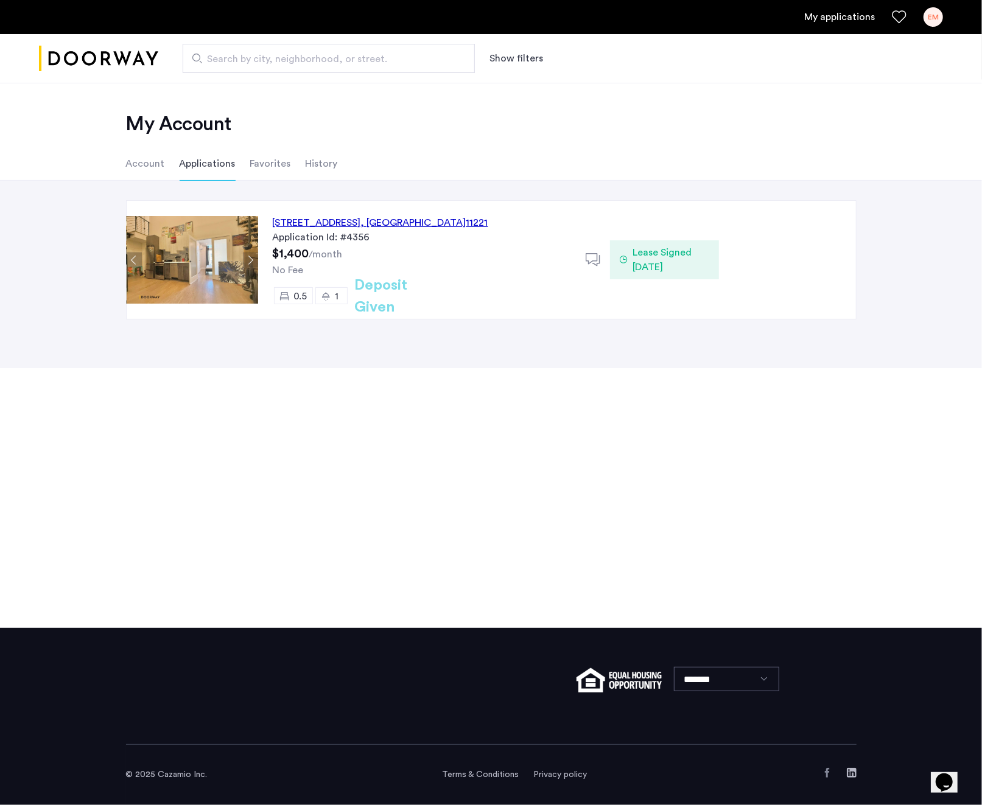
click at [269, 164] on li "Favorites" at bounding box center [270, 164] width 41 height 34
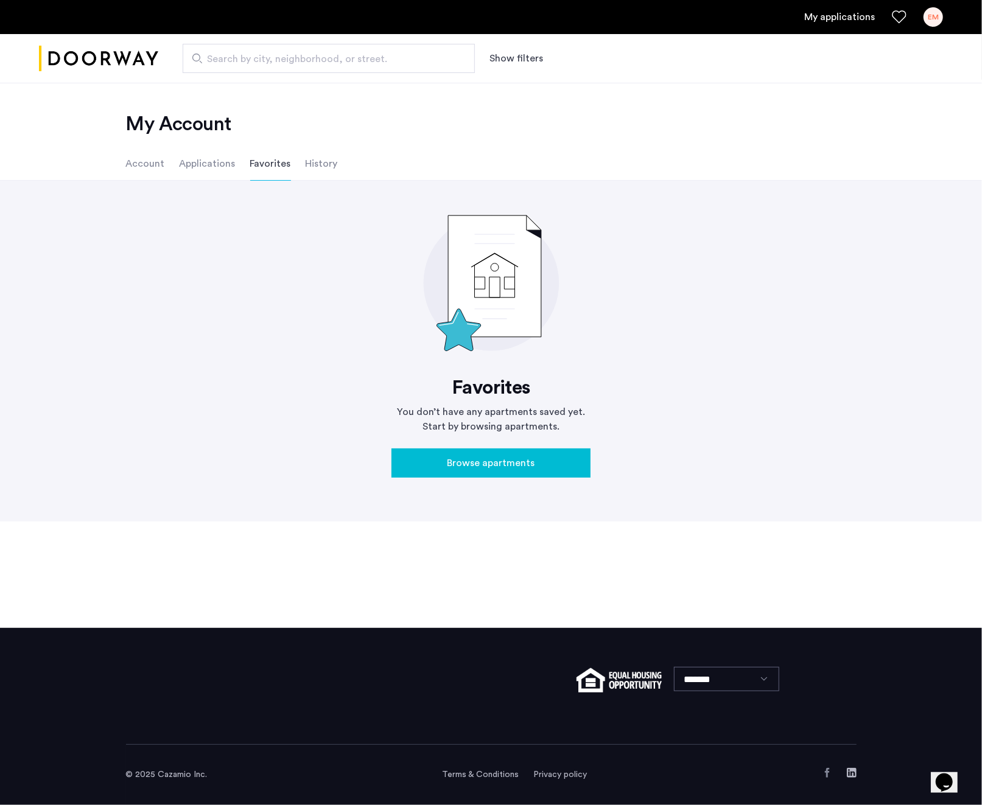
click at [317, 156] on li "History" at bounding box center [322, 164] width 32 height 34
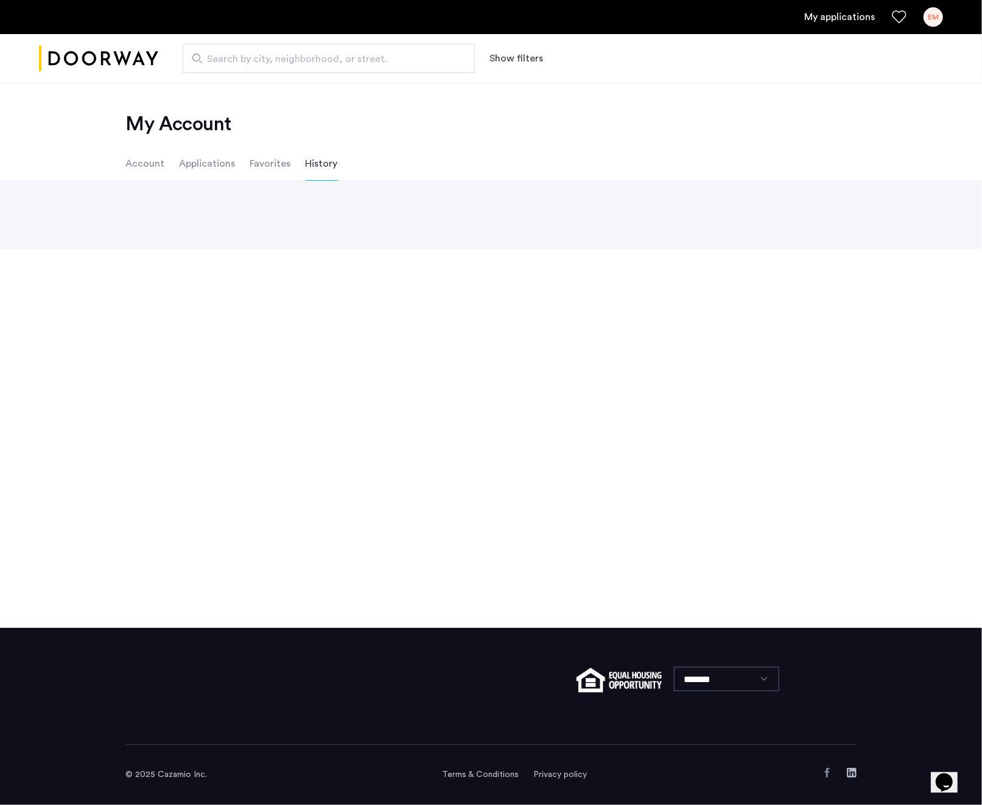
click at [175, 157] on ul "Account Applications Favorites History" at bounding box center [491, 164] width 767 height 34
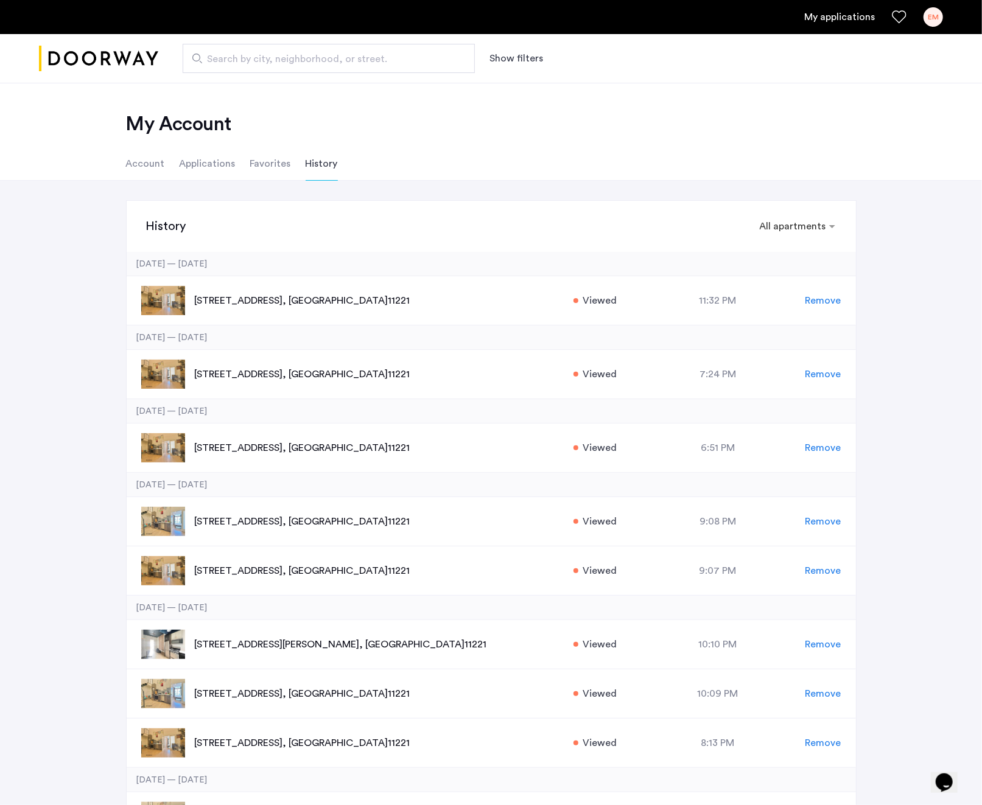
click at [156, 166] on li "Account" at bounding box center [145, 164] width 39 height 34
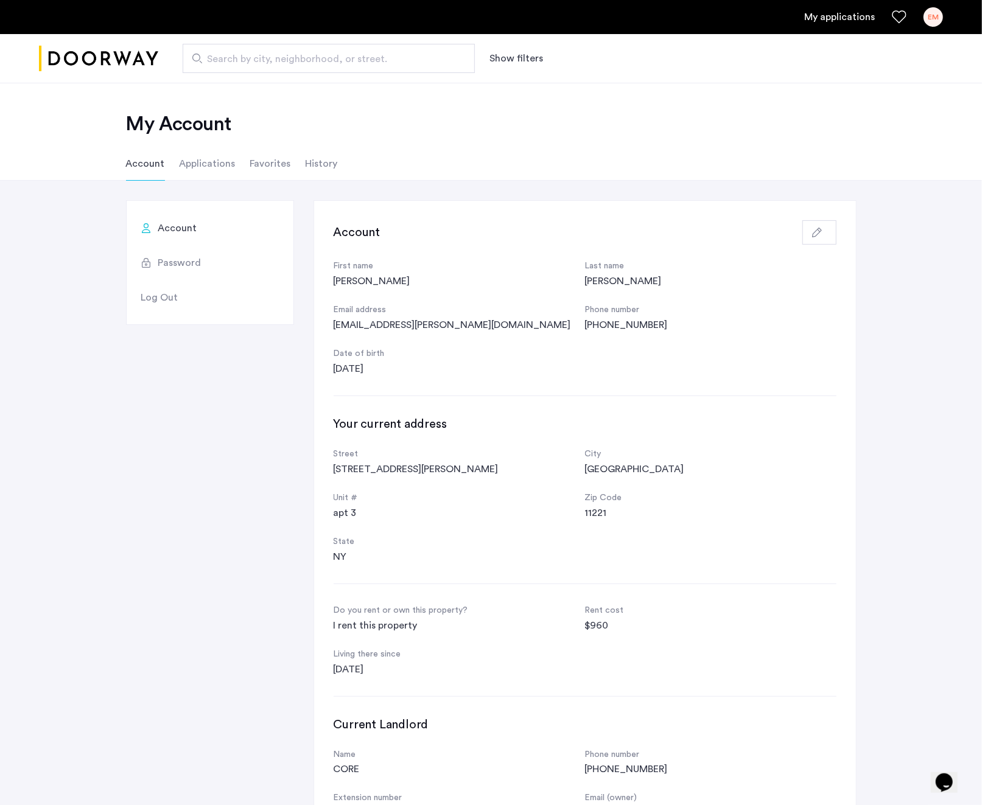
click at [290, 60] on span "Search by city, neighborhood, or street." at bounding box center [324, 59] width 234 height 15
click at [290, 60] on input "Search by city, neighborhood, or street." at bounding box center [329, 58] width 292 height 29
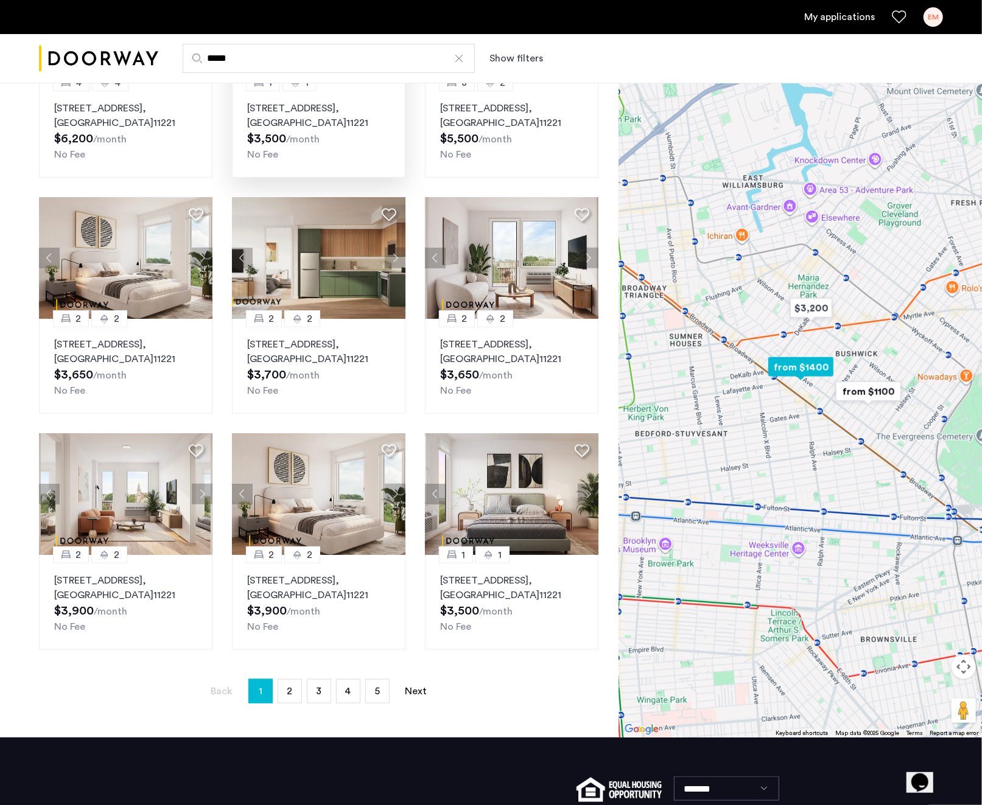
scroll to position [447, 0]
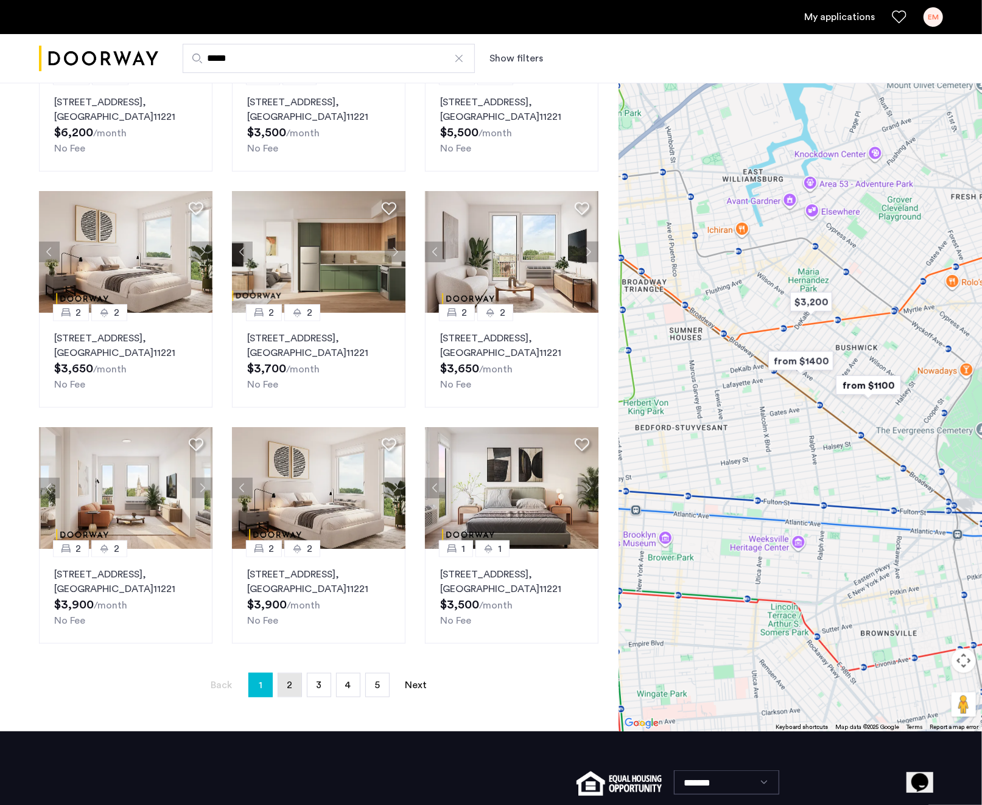
type input "*****"
click at [290, 687] on span "2" at bounding box center [289, 686] width 5 height 10
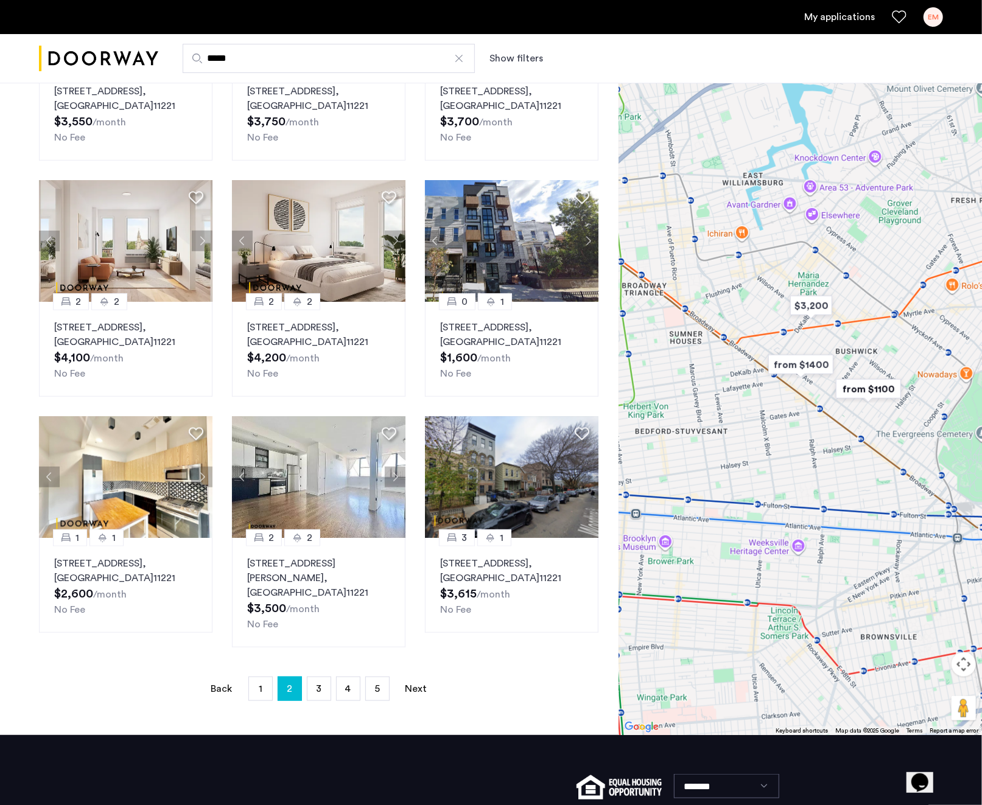
scroll to position [549, 0]
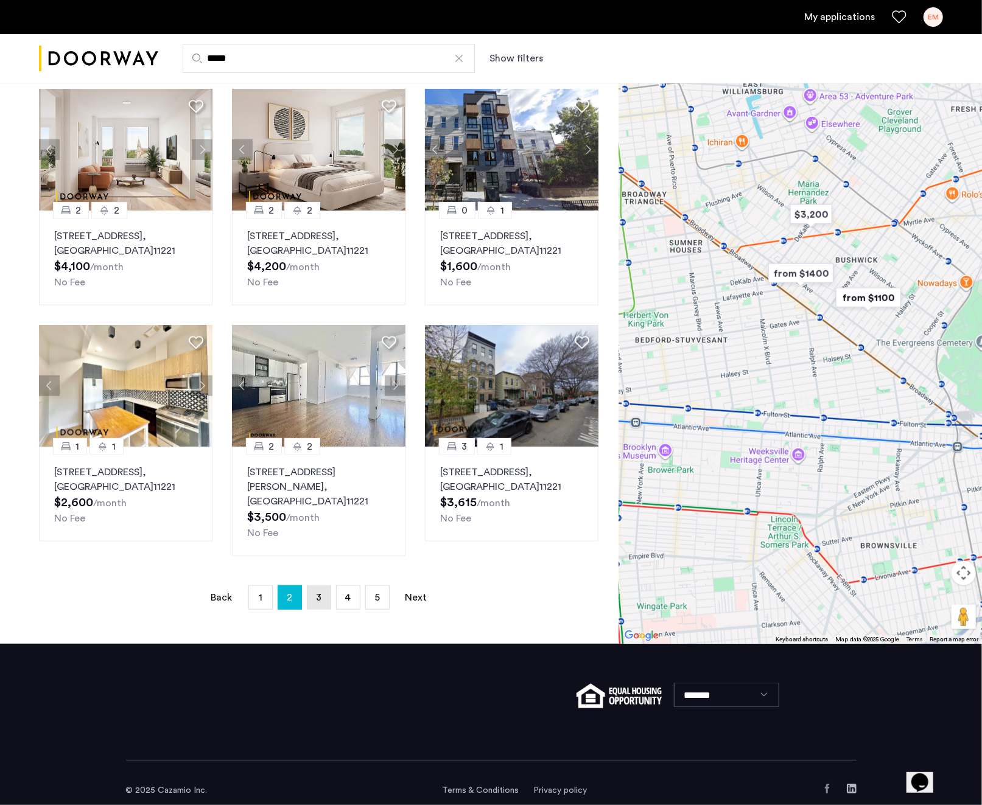
click at [320, 593] on span "3" at bounding box center [318, 598] width 5 height 10
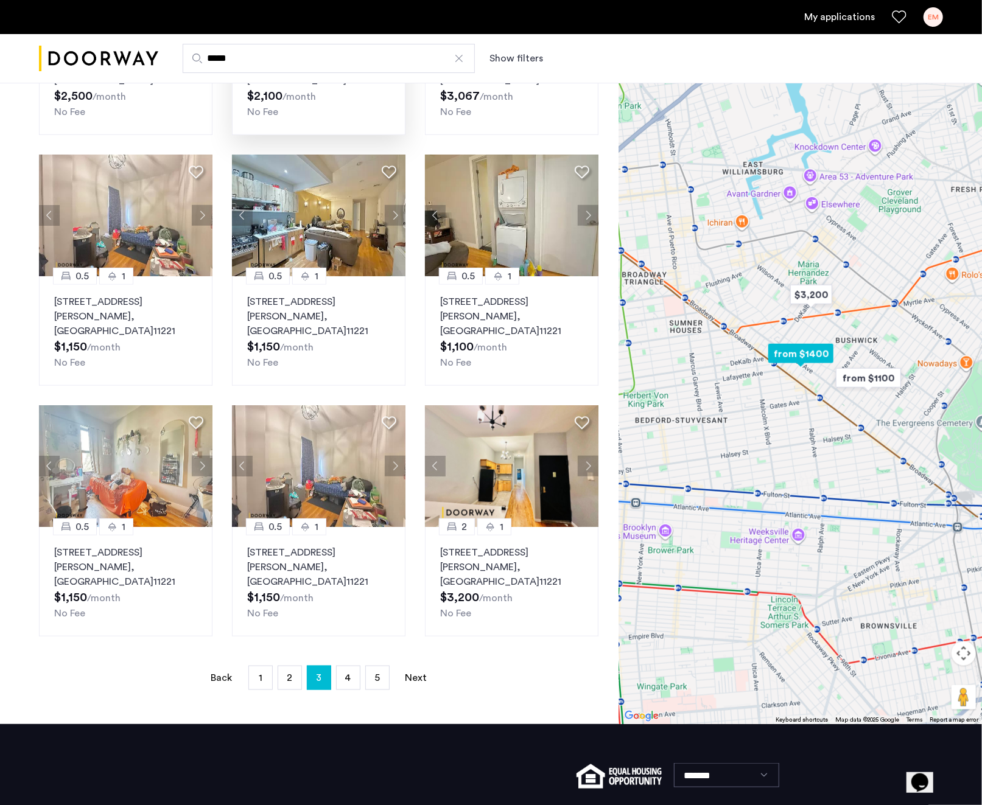
scroll to position [564, 0]
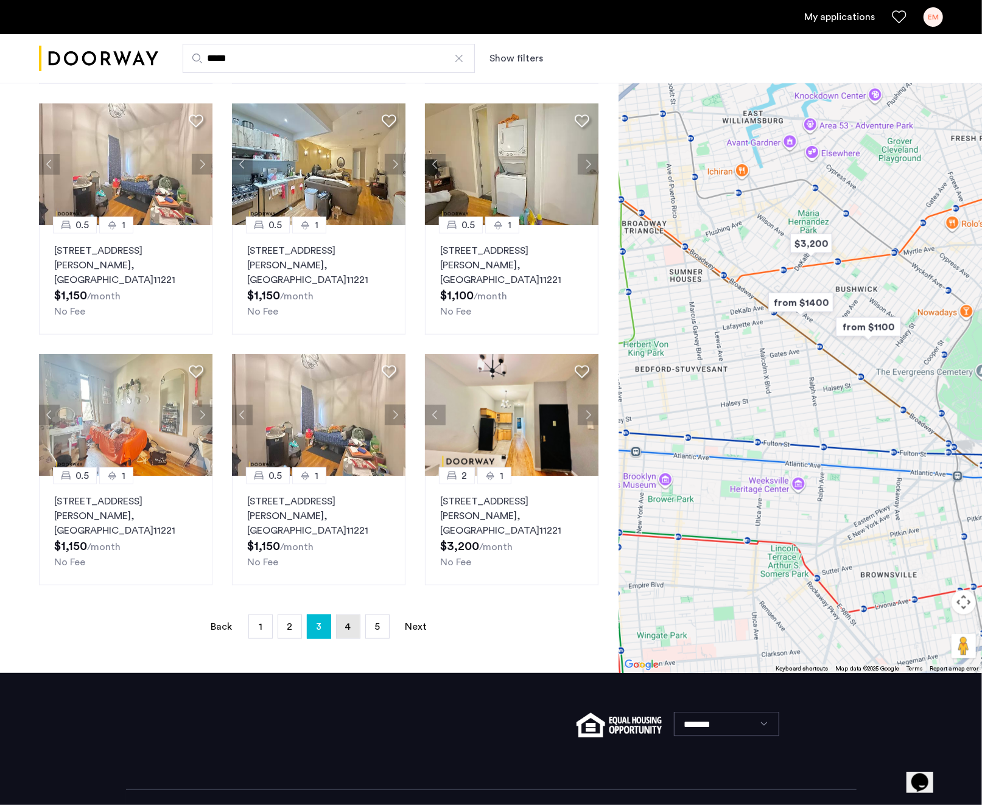
click at [346, 622] on span "4" at bounding box center [348, 627] width 6 height 10
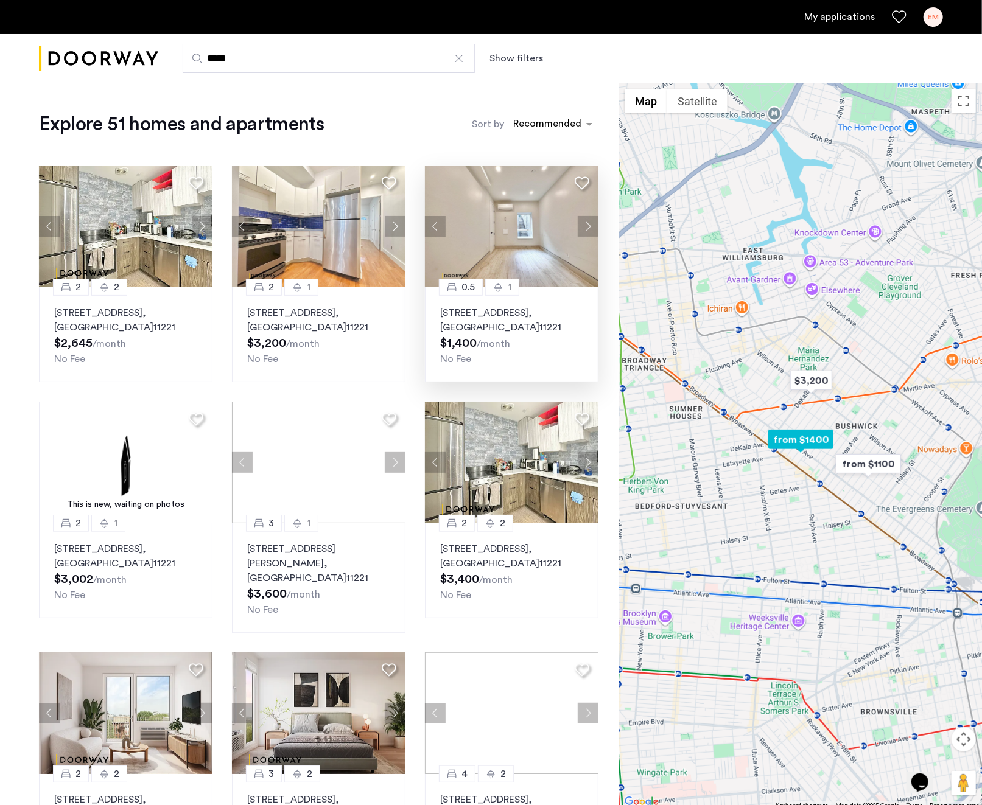
click at [522, 225] on img at bounding box center [512, 227] width 174 height 122
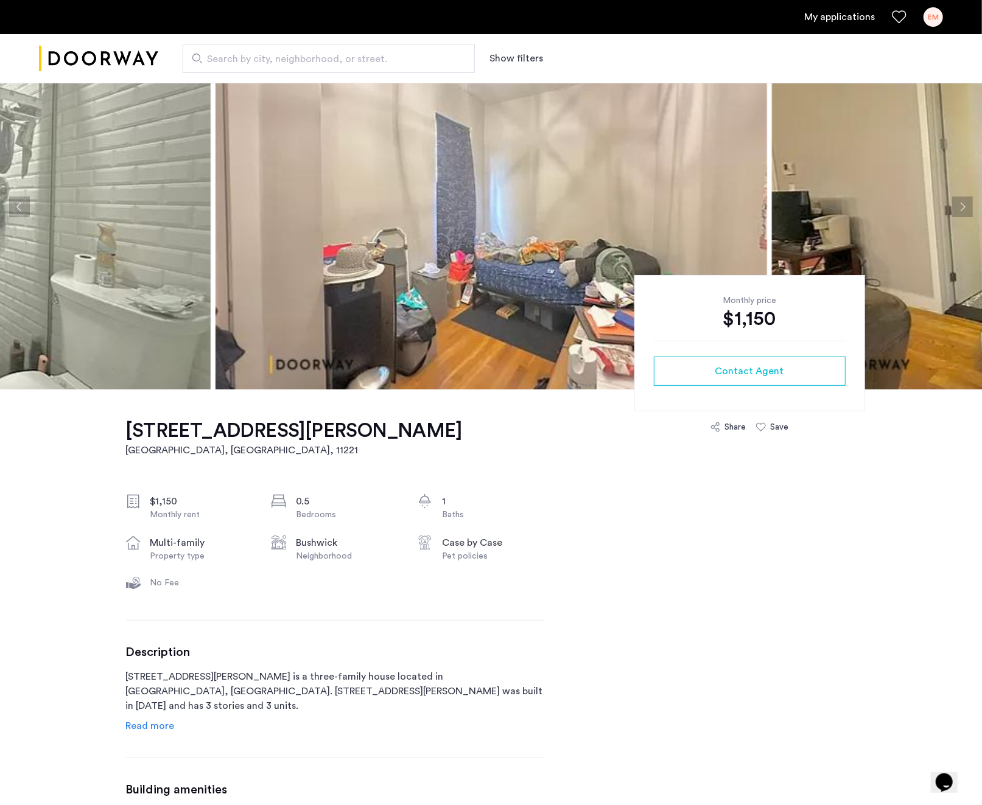
scroll to position [59, 0]
click at [157, 729] on span "Read more" at bounding box center [150, 726] width 49 height 10
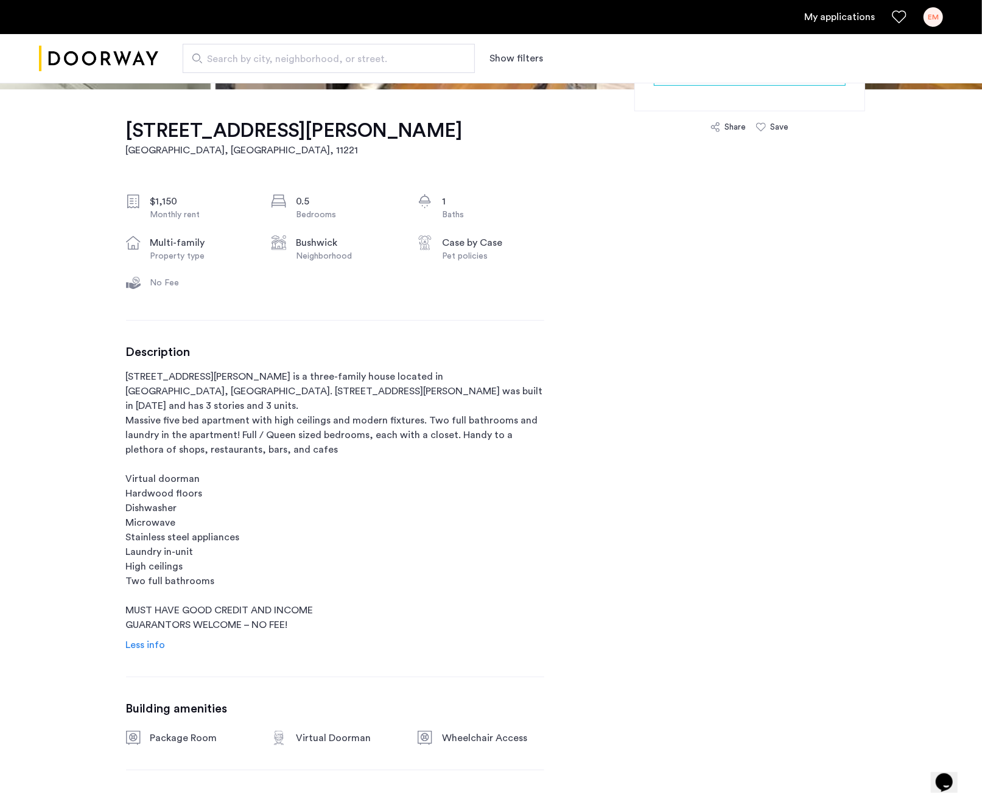
scroll to position [369, 0]
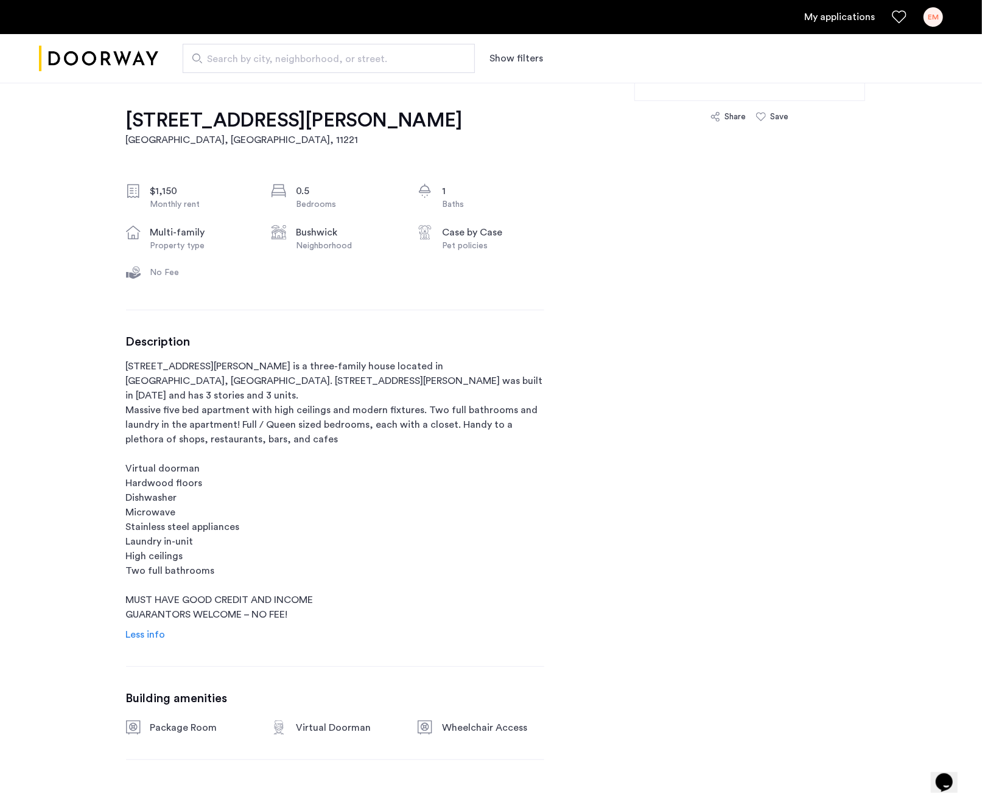
click at [151, 630] on span "Less info" at bounding box center [146, 635] width 40 height 10
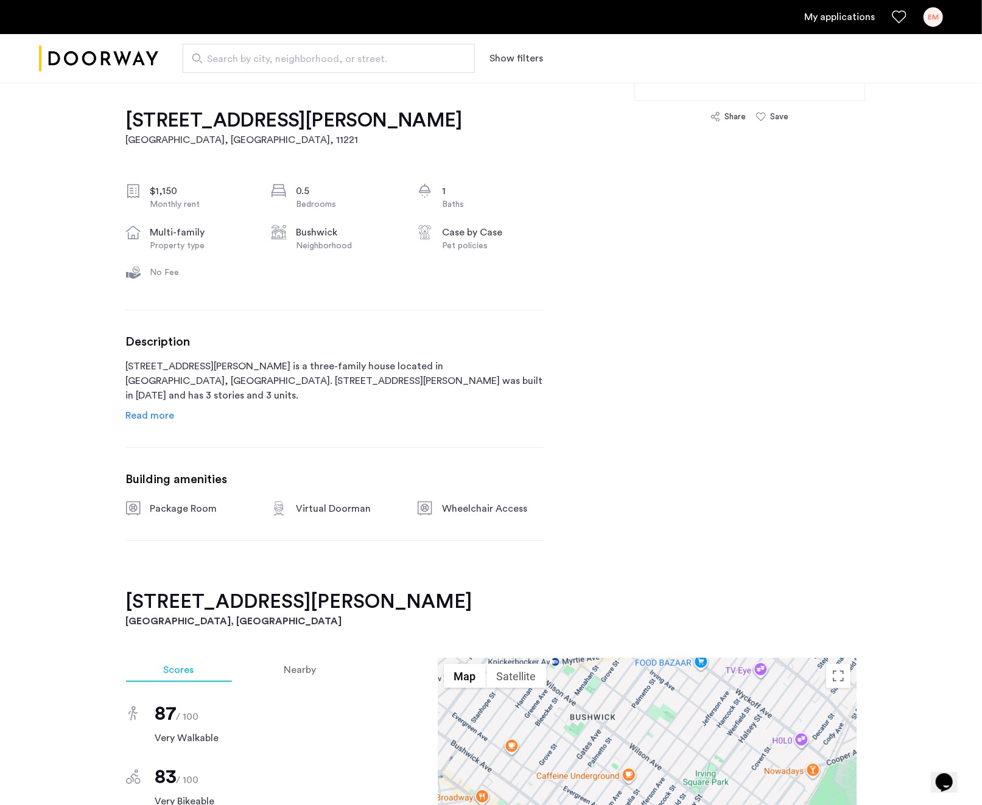
scroll to position [0, 0]
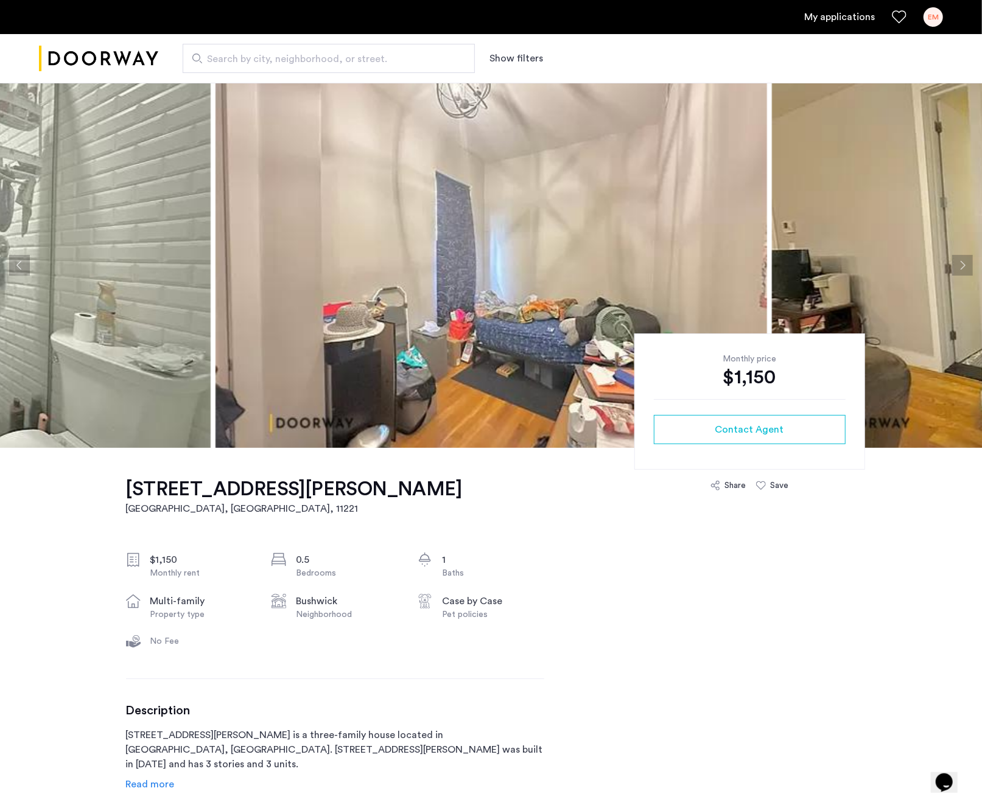
click at [507, 259] on img at bounding box center [492, 265] width 552 height 365
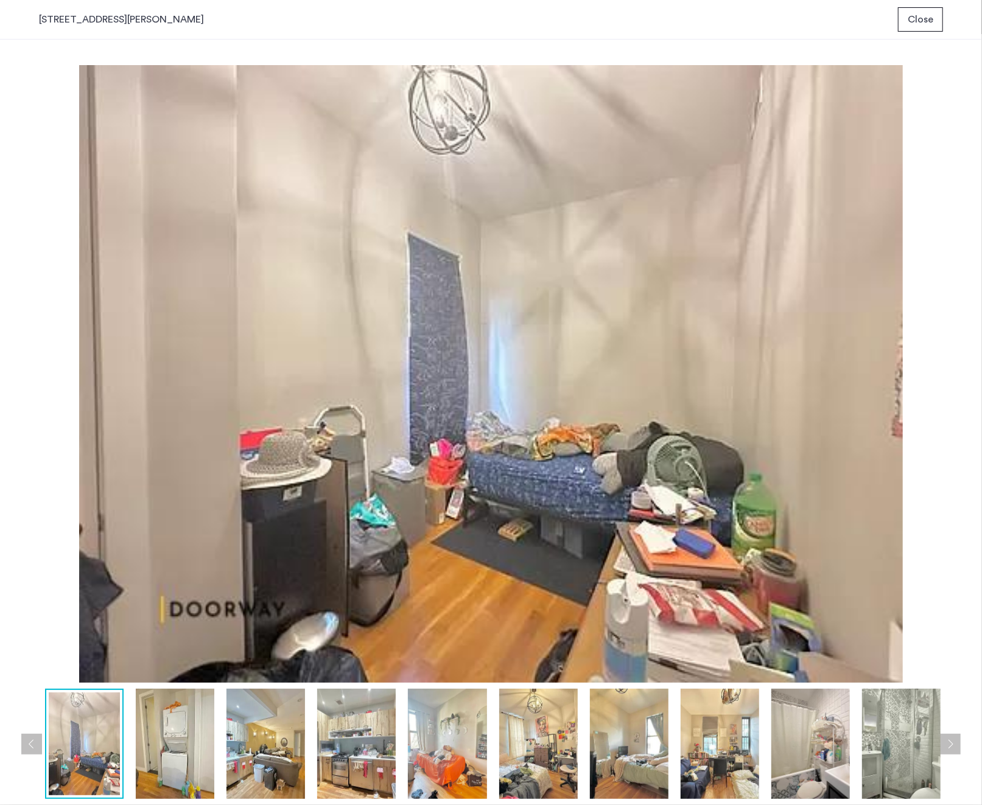
click at [186, 735] on img at bounding box center [175, 744] width 79 height 110
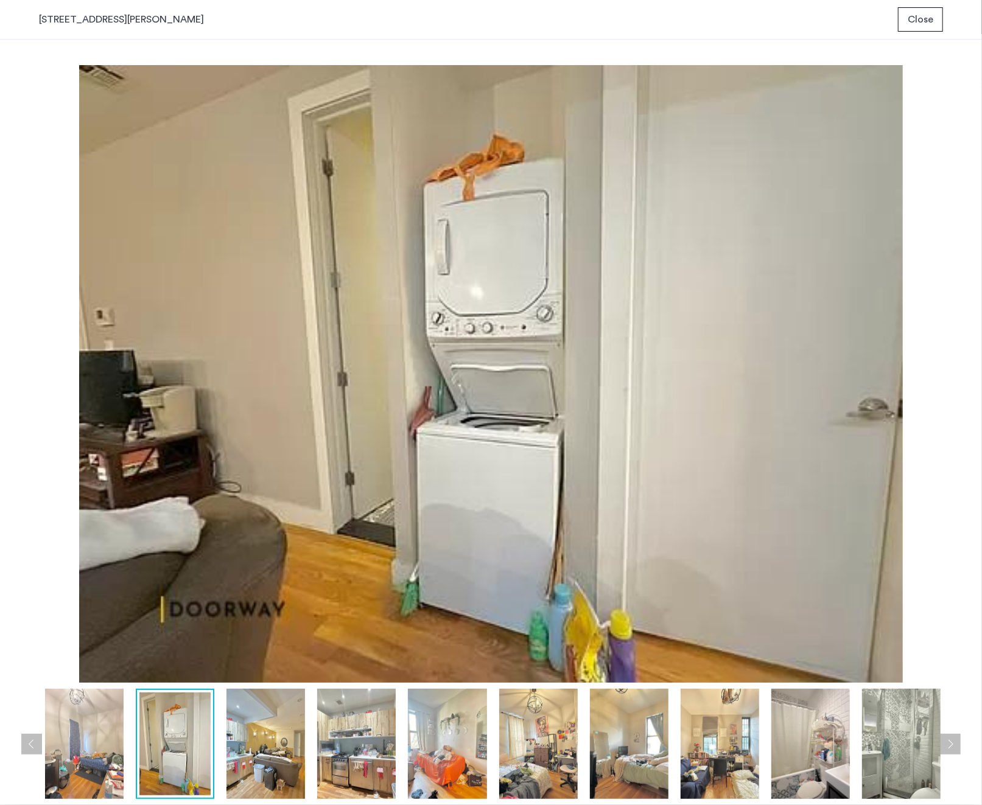
click at [256, 730] on img at bounding box center [265, 744] width 79 height 110
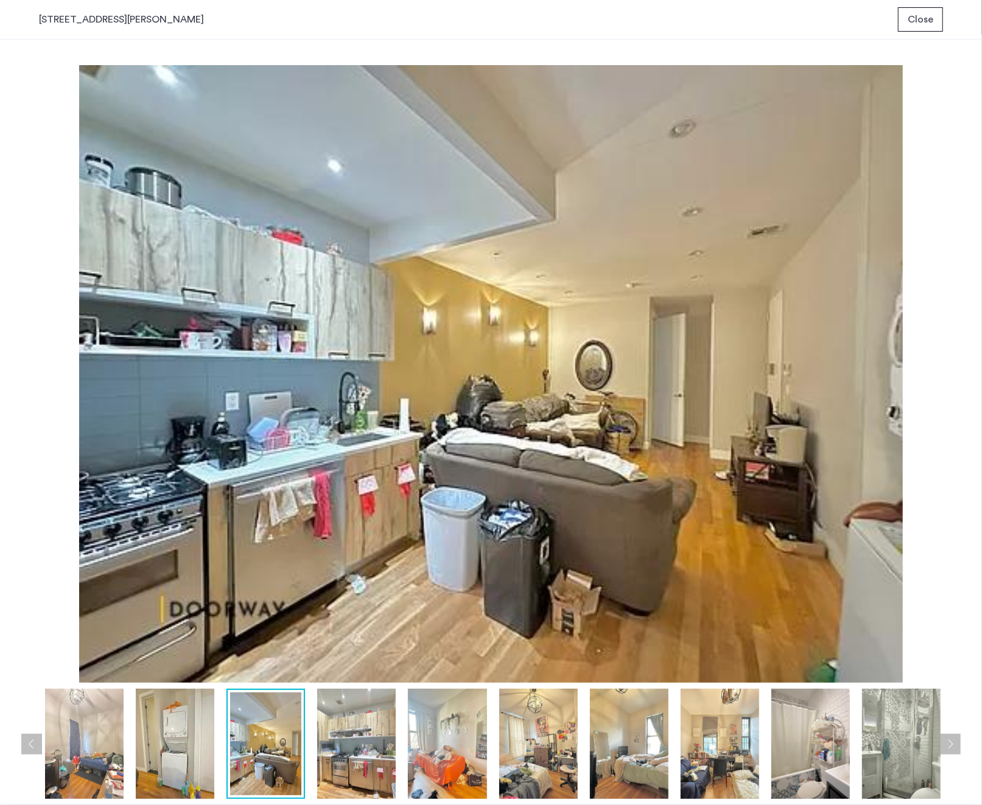
click at [365, 753] on img at bounding box center [356, 744] width 79 height 110
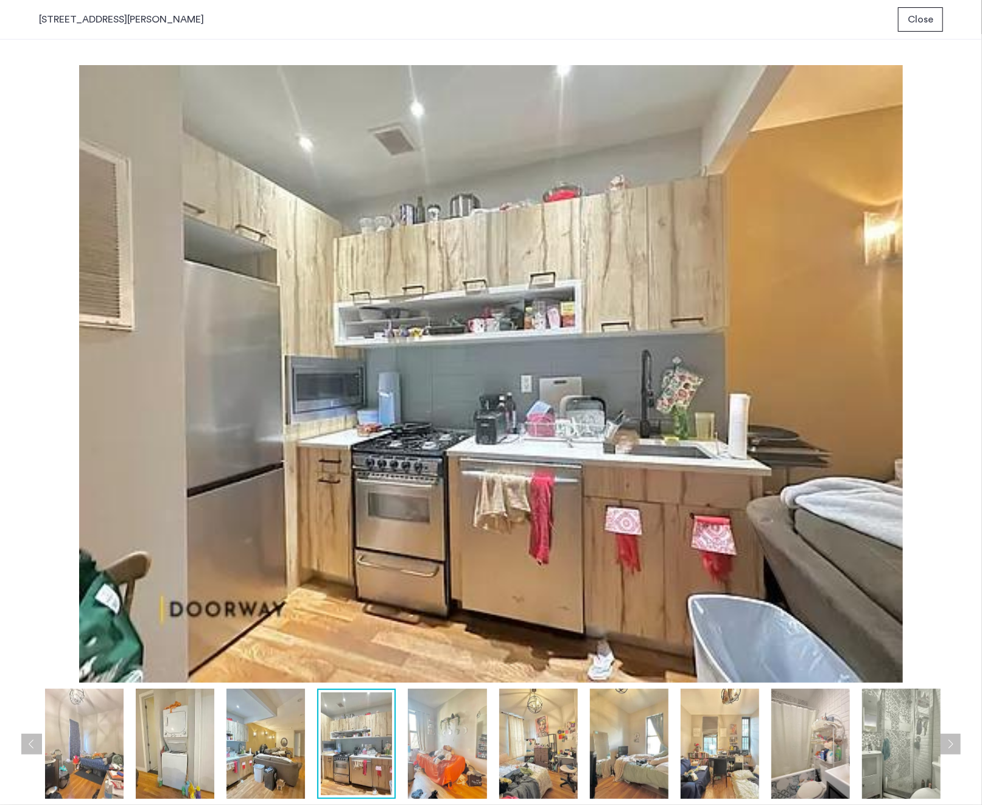
click at [441, 767] on img at bounding box center [447, 744] width 79 height 110
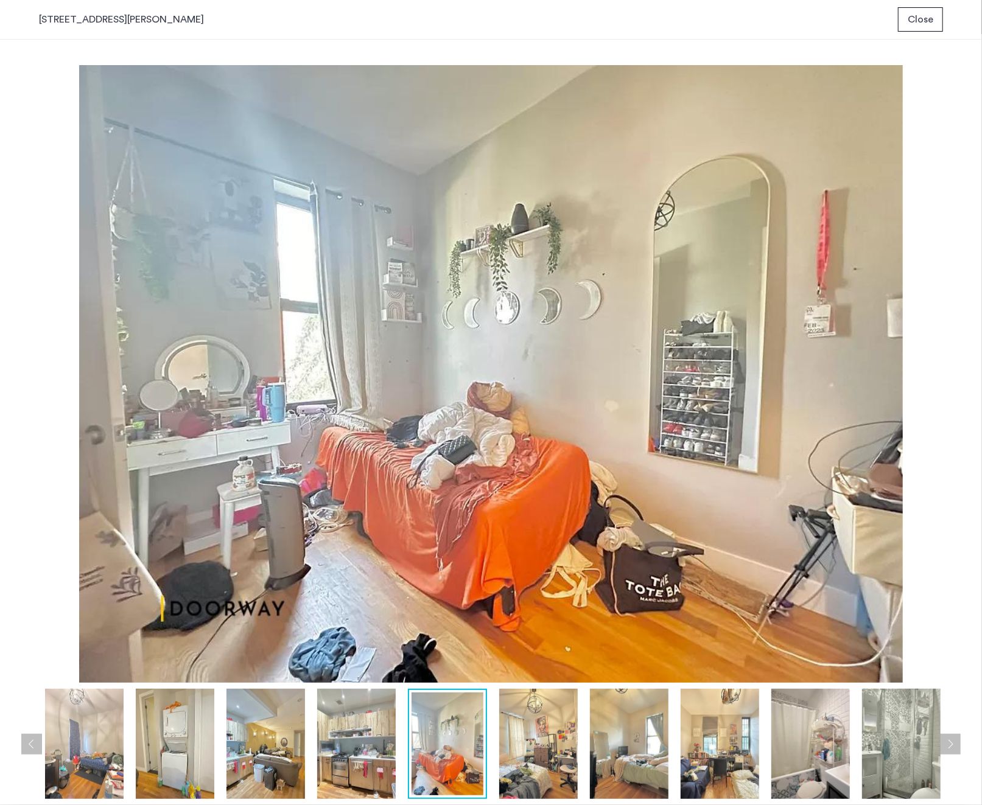
click at [501, 767] on img at bounding box center [538, 744] width 79 height 110
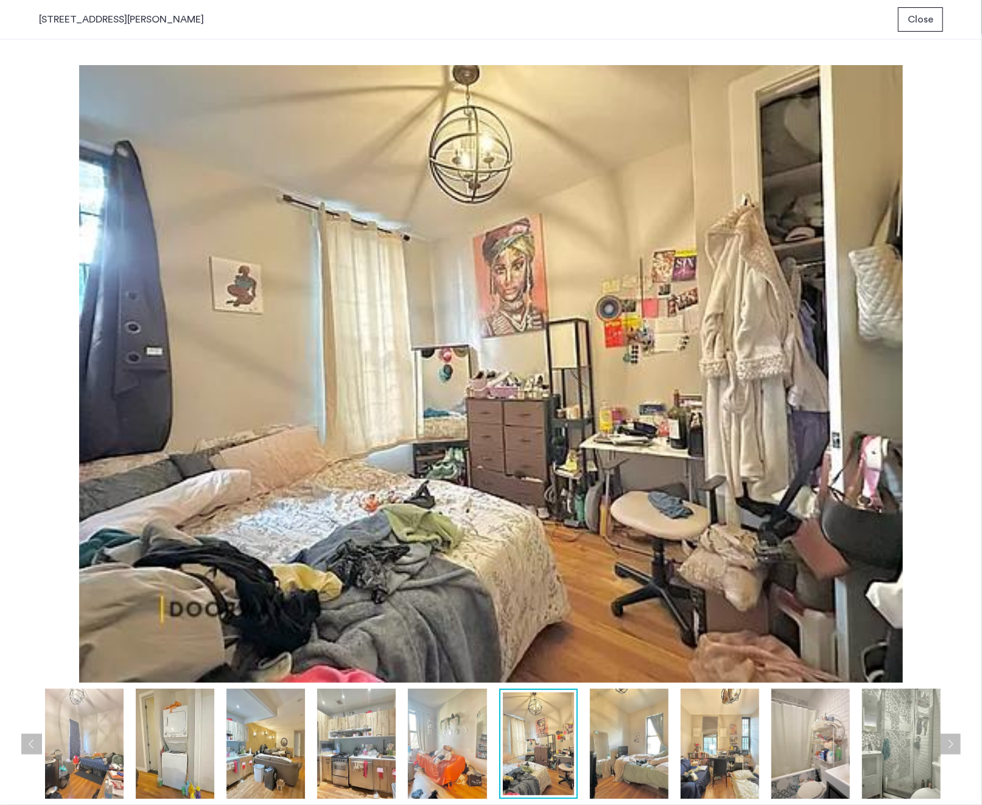
click at [617, 737] on img at bounding box center [629, 744] width 79 height 110
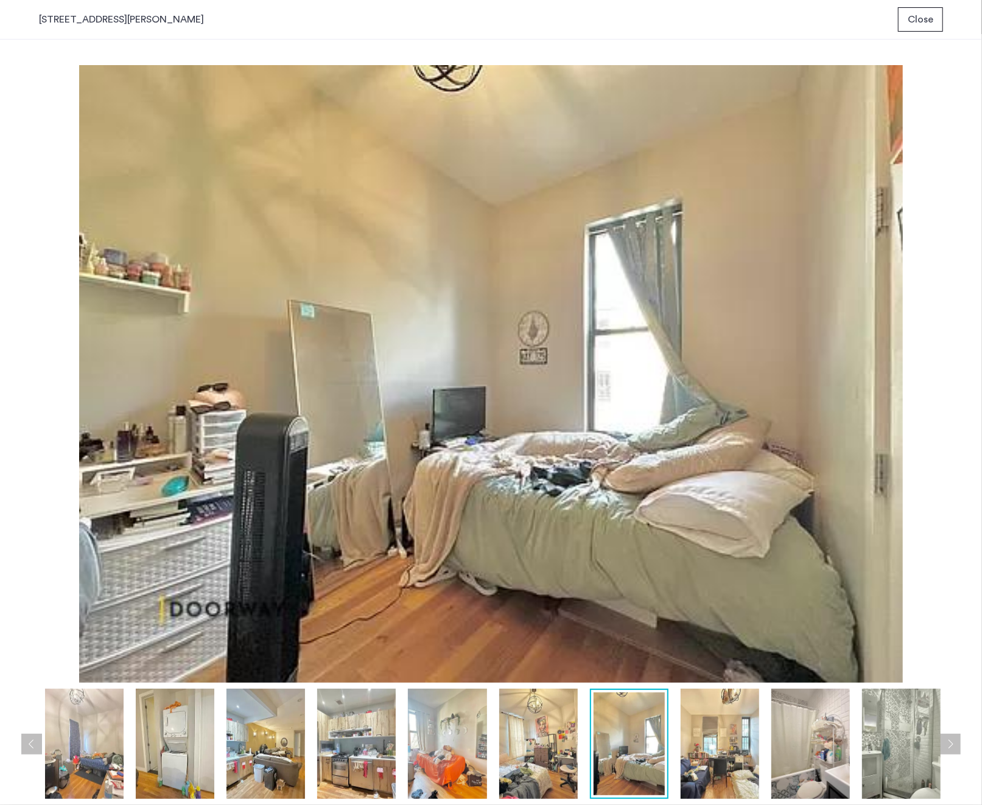
click at [670, 717] on div at bounding box center [494, 744] width 910 height 110
click at [704, 718] on img at bounding box center [720, 744] width 79 height 110
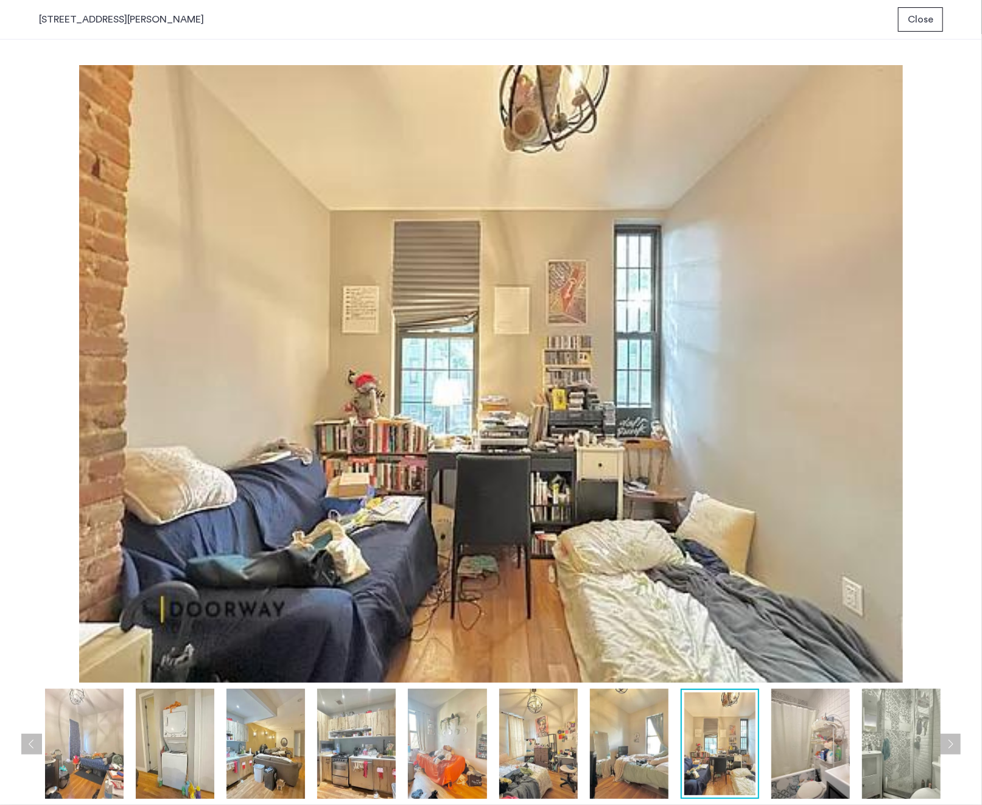
click at [803, 734] on img at bounding box center [810, 744] width 79 height 110
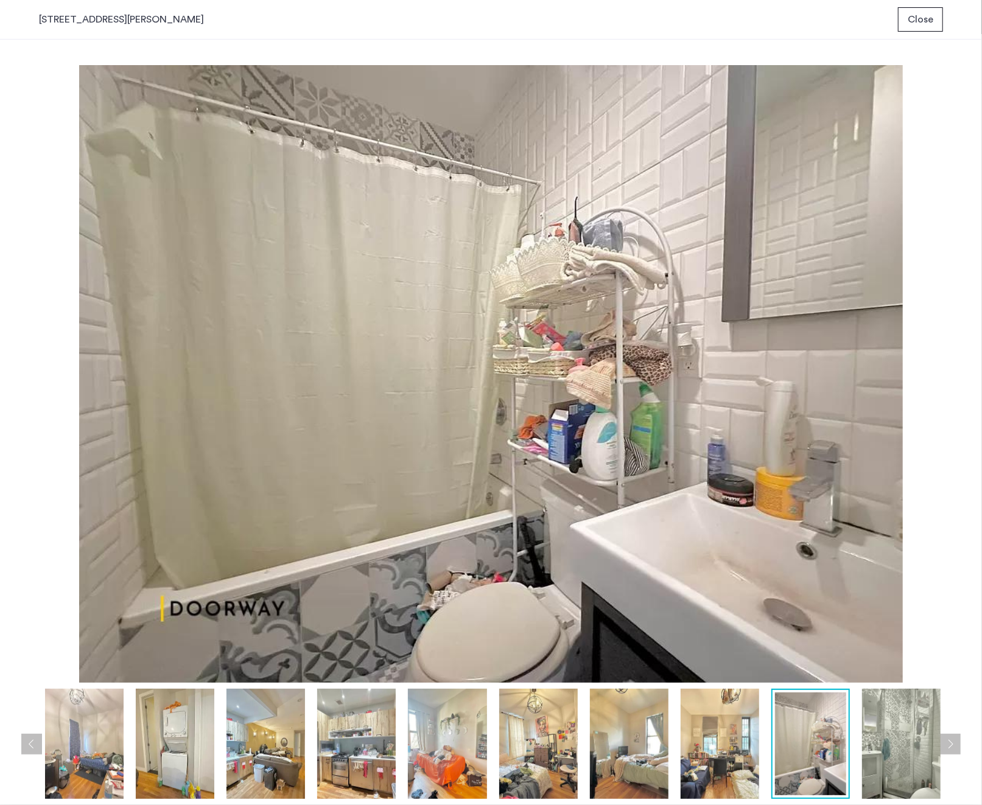
click at [856, 731] on div at bounding box center [494, 744] width 910 height 110
click at [913, 26] on button "Close" at bounding box center [920, 19] width 45 height 24
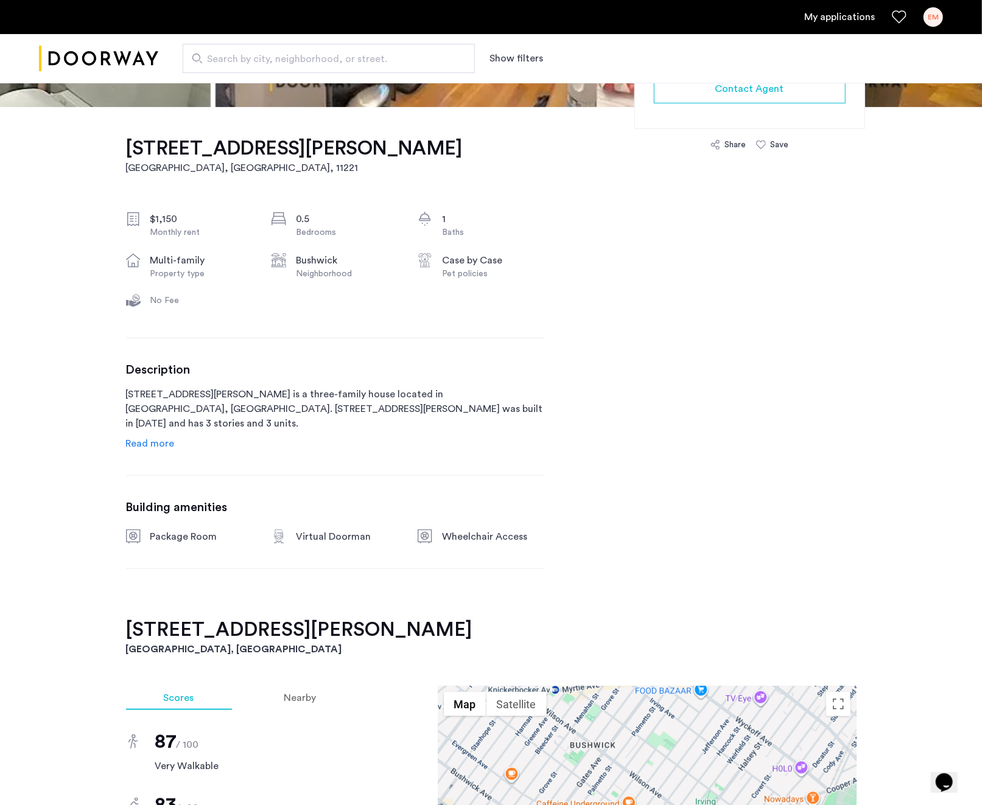
scroll to position [342, 0]
click at [166, 440] on span "Read more" at bounding box center [150, 443] width 49 height 10
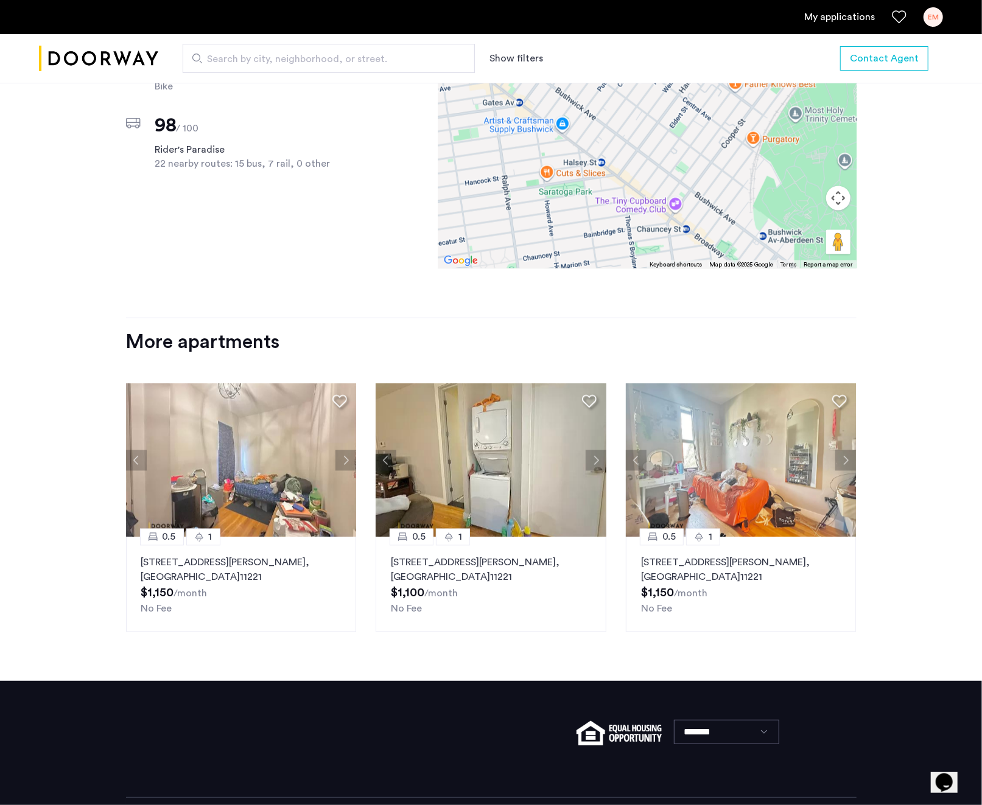
scroll to position [1321, 0]
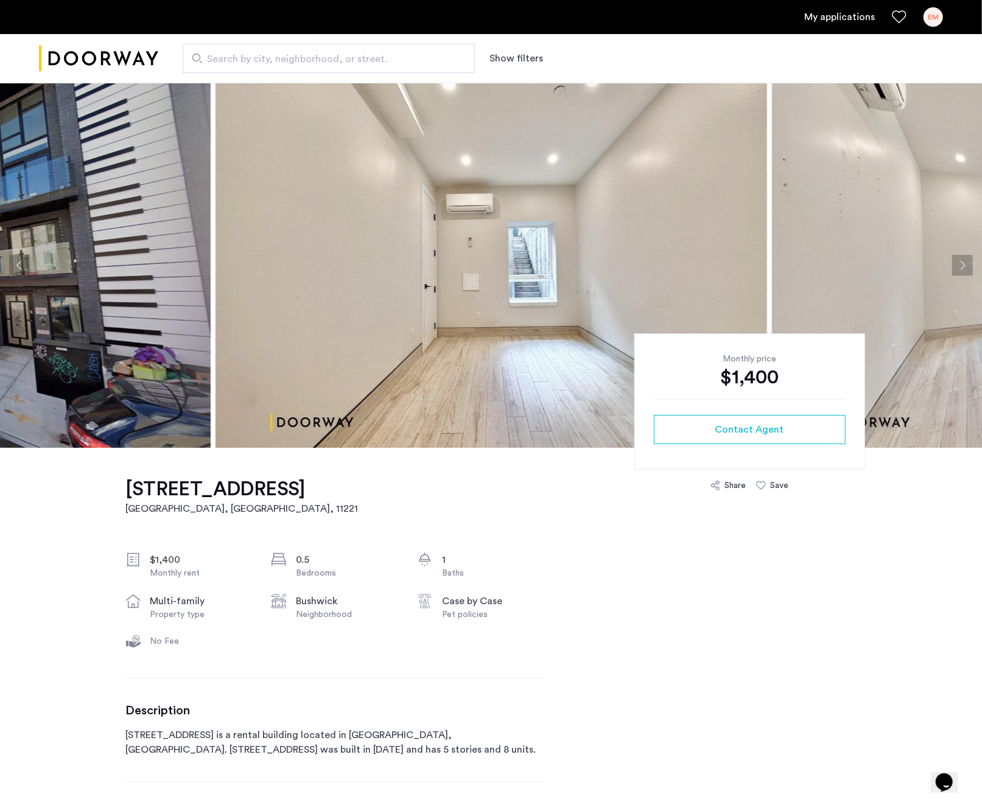
click at [445, 253] on img at bounding box center [492, 265] width 552 height 365
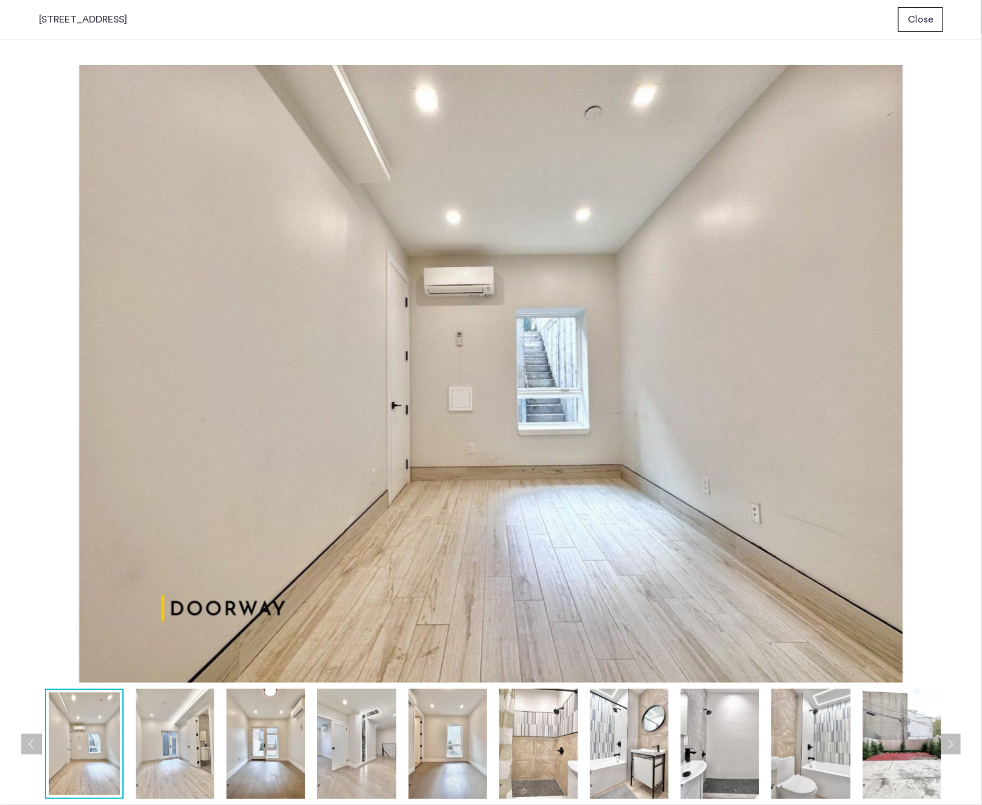
click at [445, 268] on img at bounding box center [491, 374] width 904 height 618
click at [921, 23] on span "Close" at bounding box center [921, 19] width 26 height 15
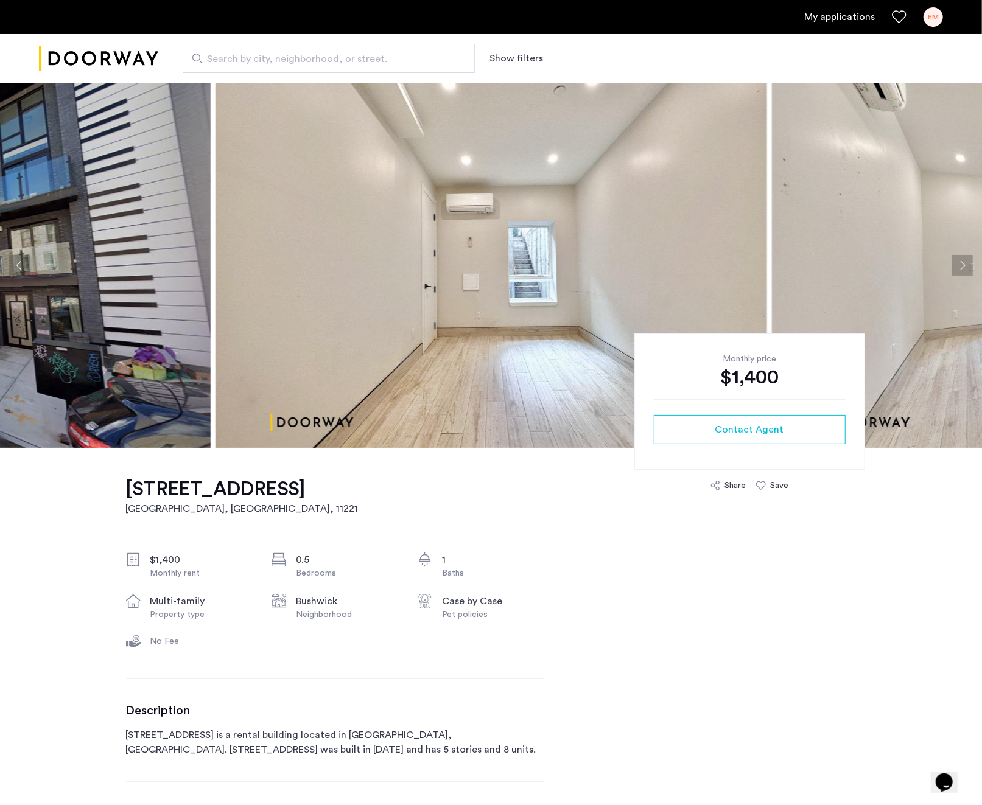
click at [958, 264] on button "Next apartment" at bounding box center [962, 265] width 21 height 21
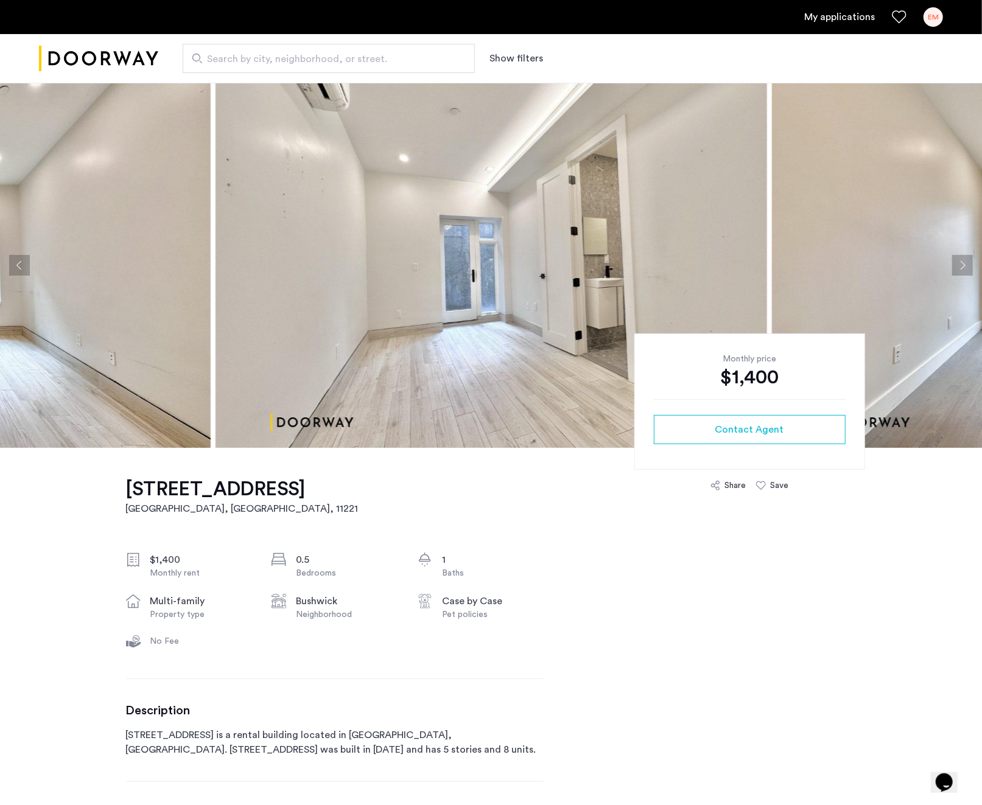
click at [958, 264] on button "Next apartment" at bounding box center [962, 265] width 21 height 21
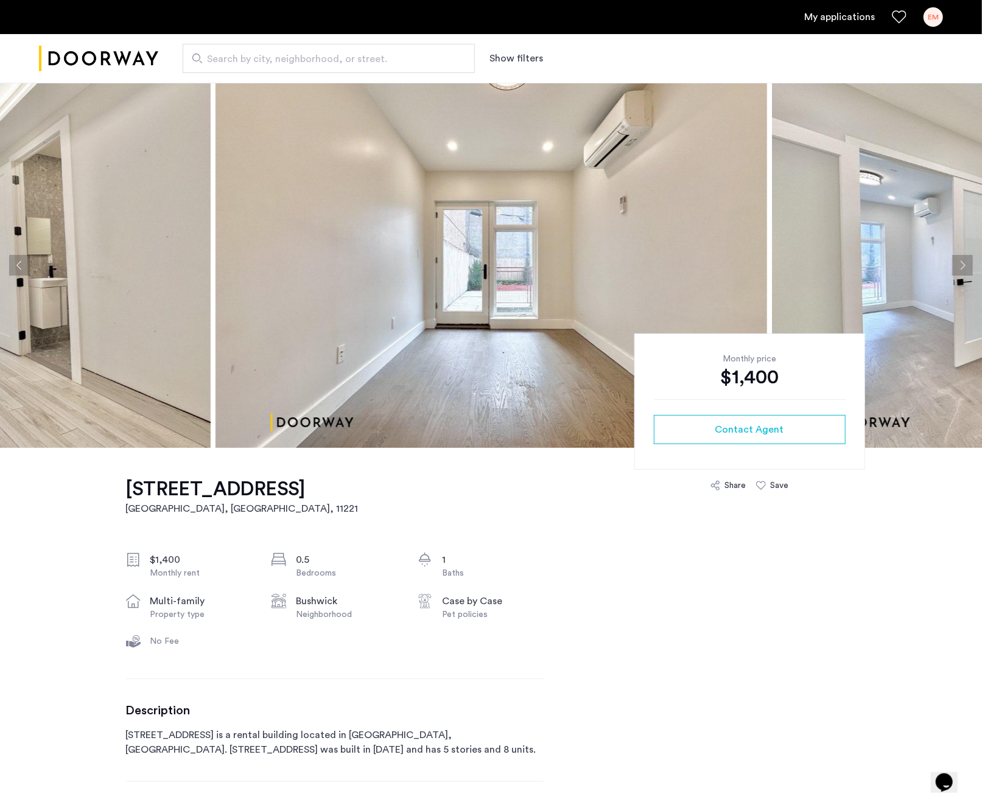
click at [958, 264] on button "Next apartment" at bounding box center [962, 265] width 21 height 21
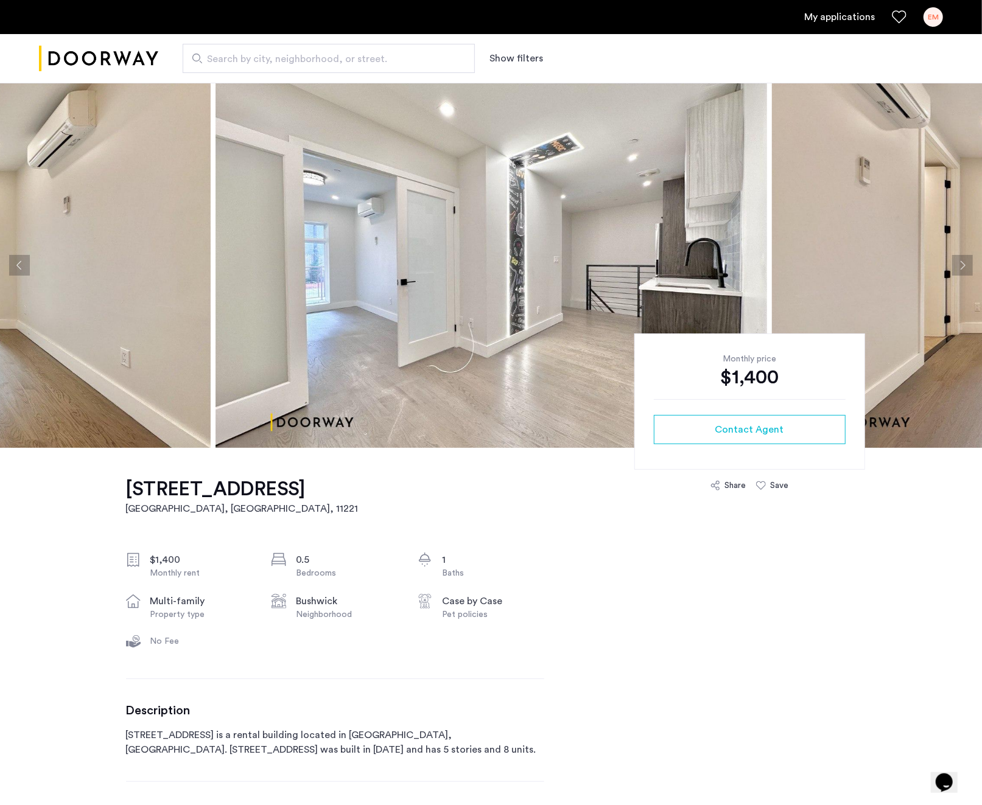
click at [958, 264] on button "Next apartment" at bounding box center [962, 265] width 21 height 21
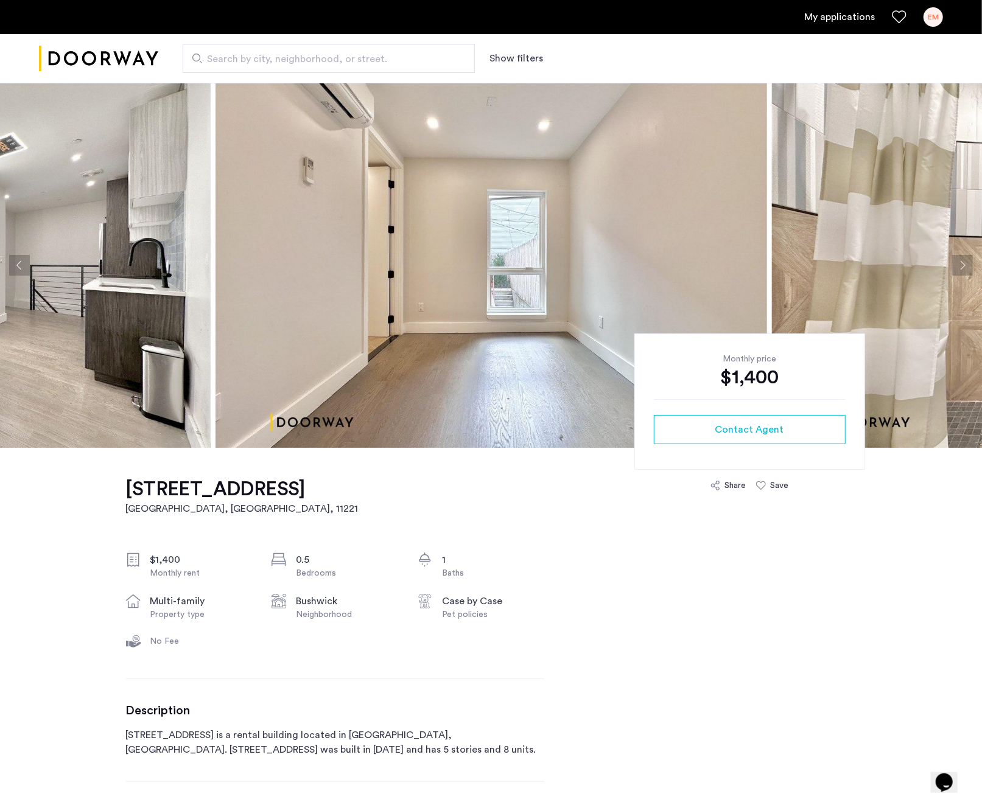
click at [958, 264] on button "Next apartment" at bounding box center [962, 265] width 21 height 21
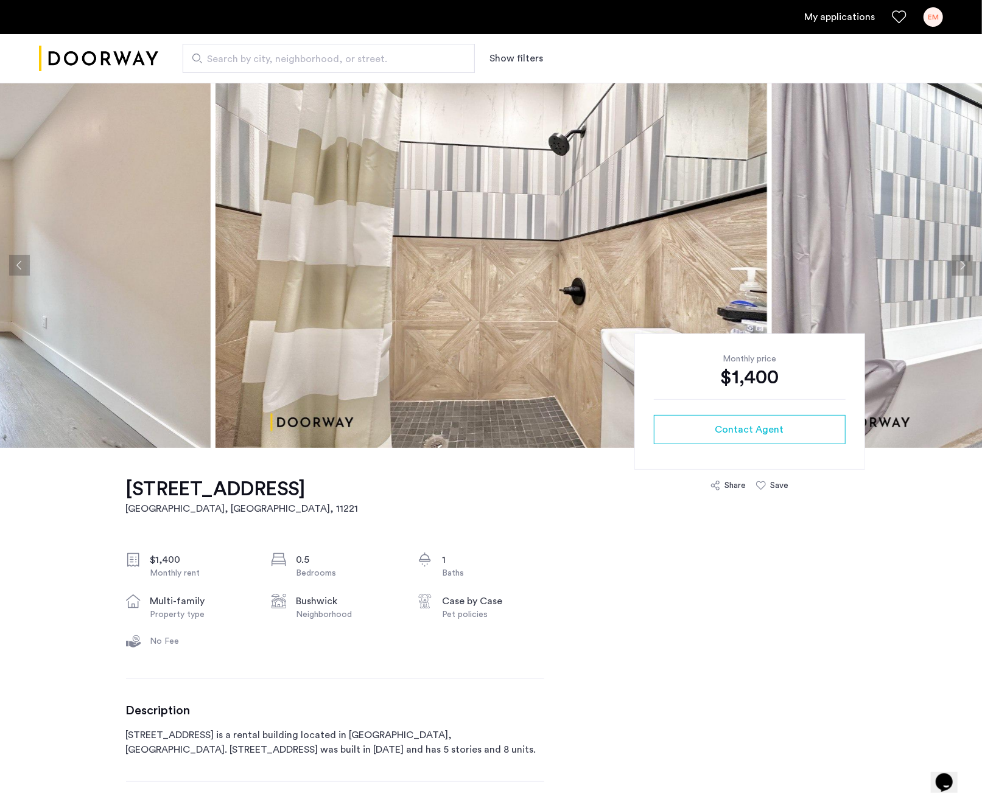
click at [958, 264] on button "Next apartment" at bounding box center [962, 265] width 21 height 21
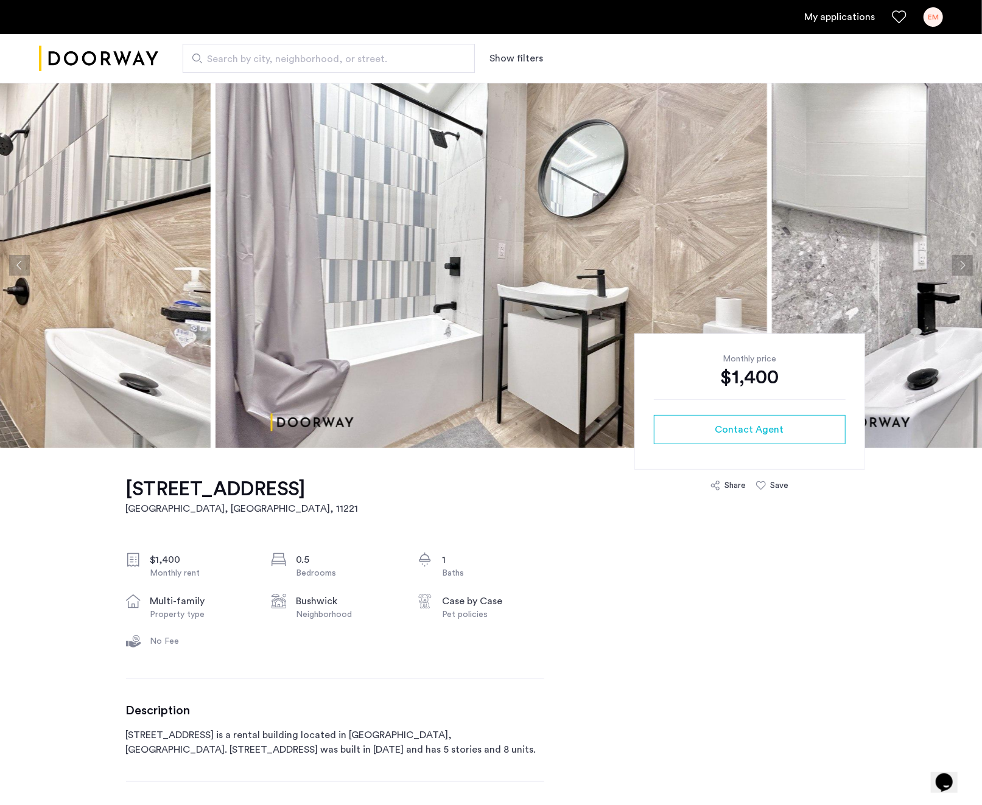
click at [958, 264] on button "Next apartment" at bounding box center [962, 265] width 21 height 21
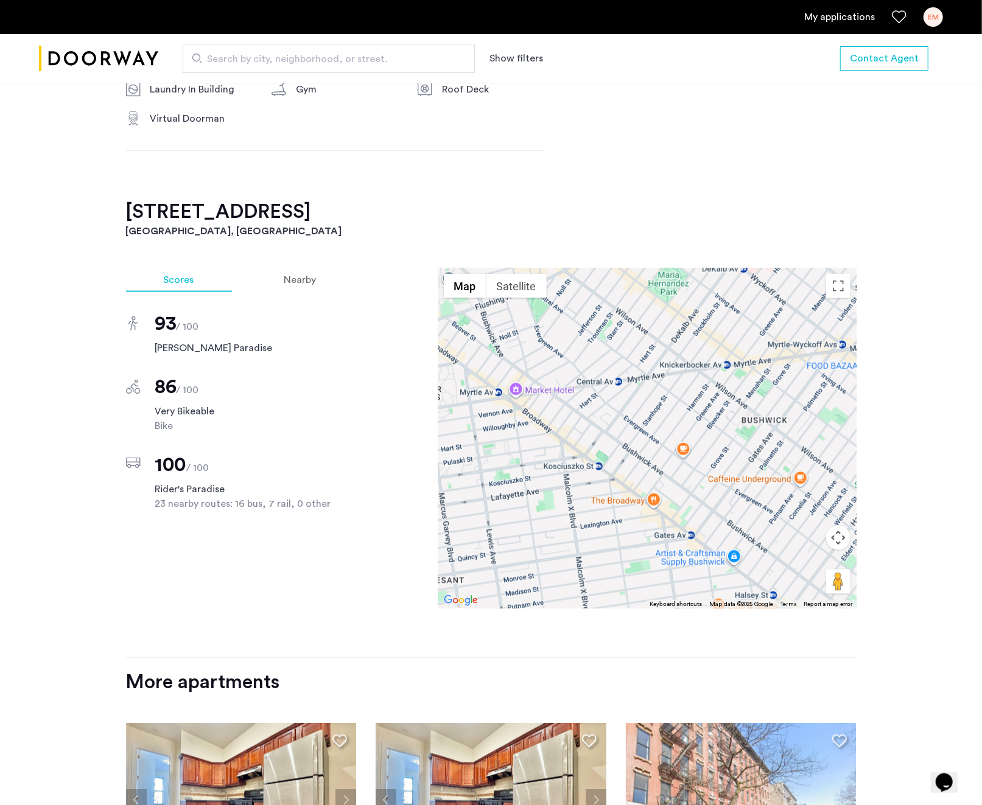
scroll to position [141, 0]
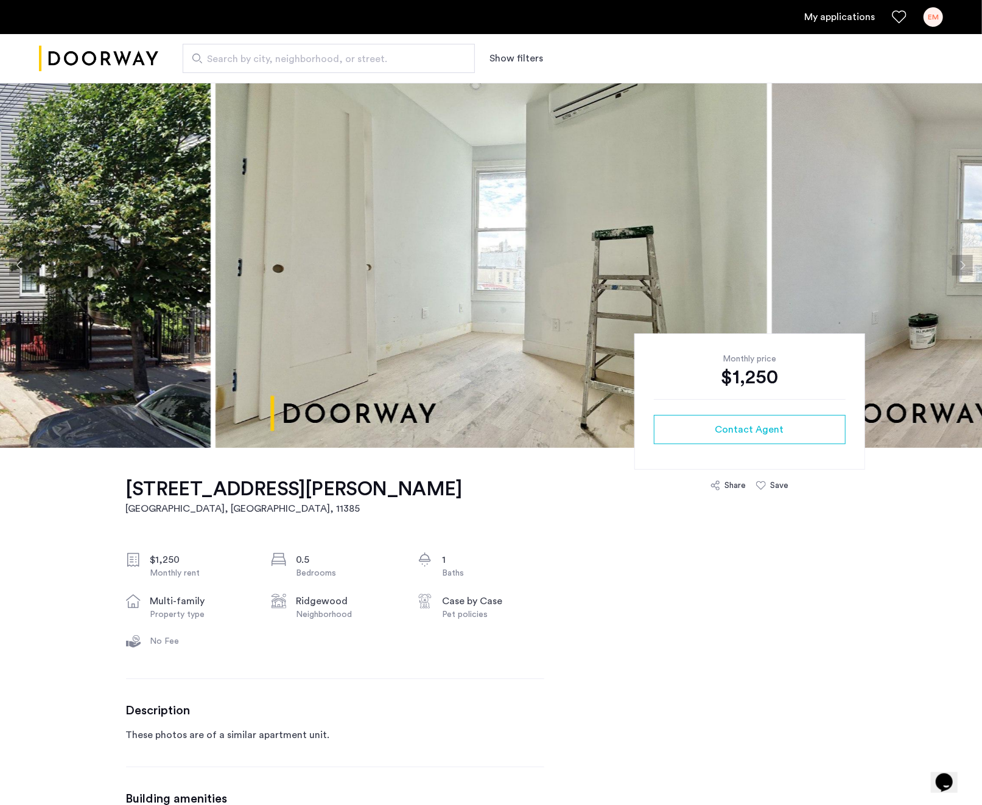
click at [485, 280] on img at bounding box center [492, 265] width 552 height 365
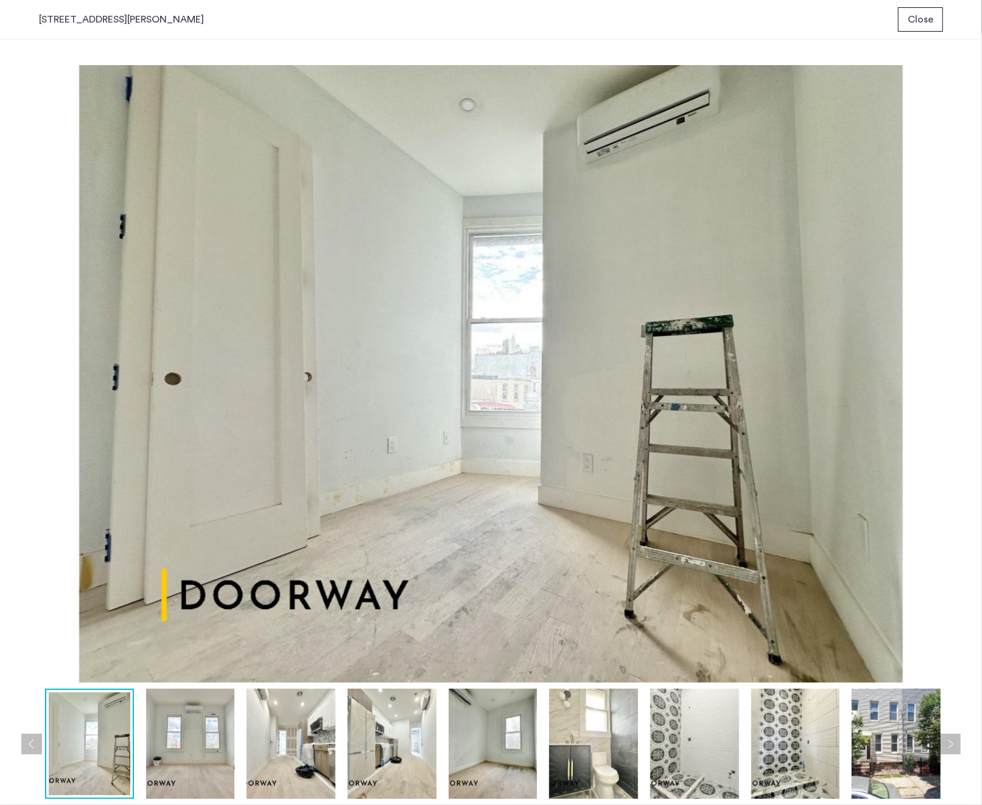
click at [914, 18] on span "Close" at bounding box center [921, 19] width 26 height 15
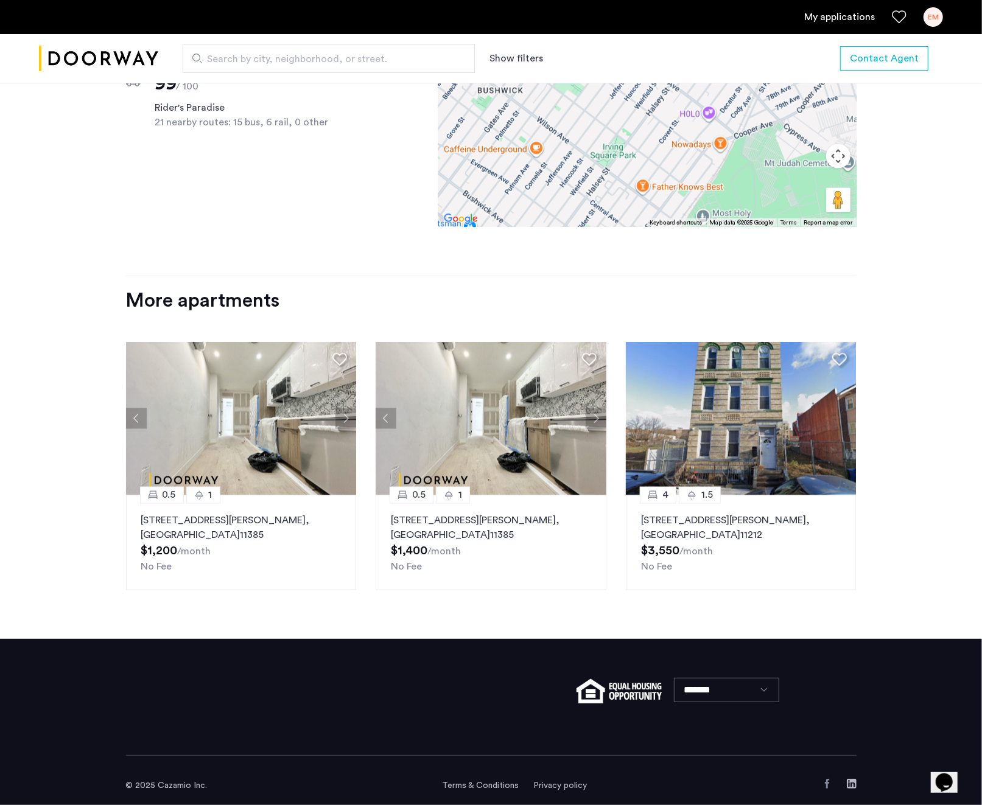
scroll to position [1101, 0]
